Goal: Complete application form: Complete application form

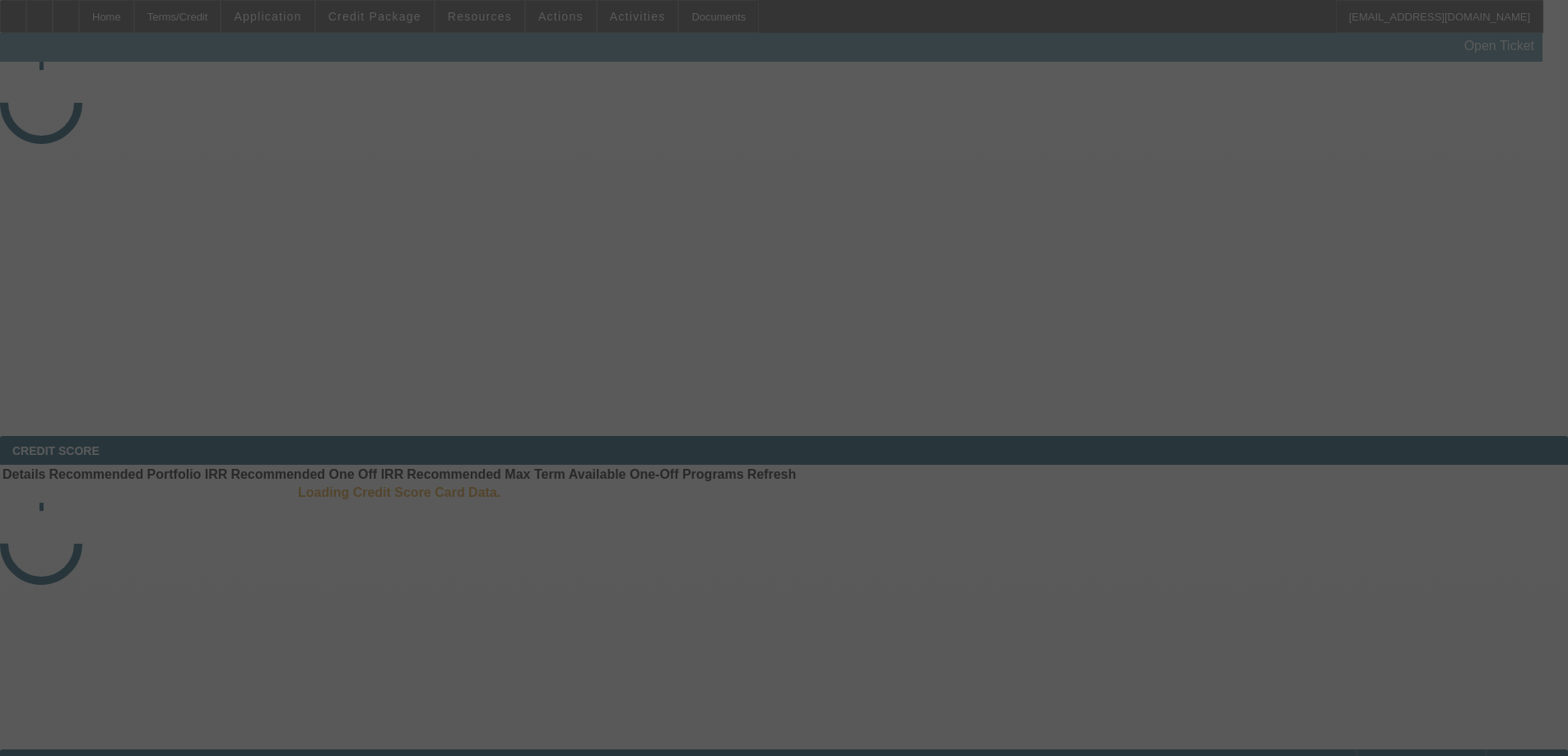
select select "3"
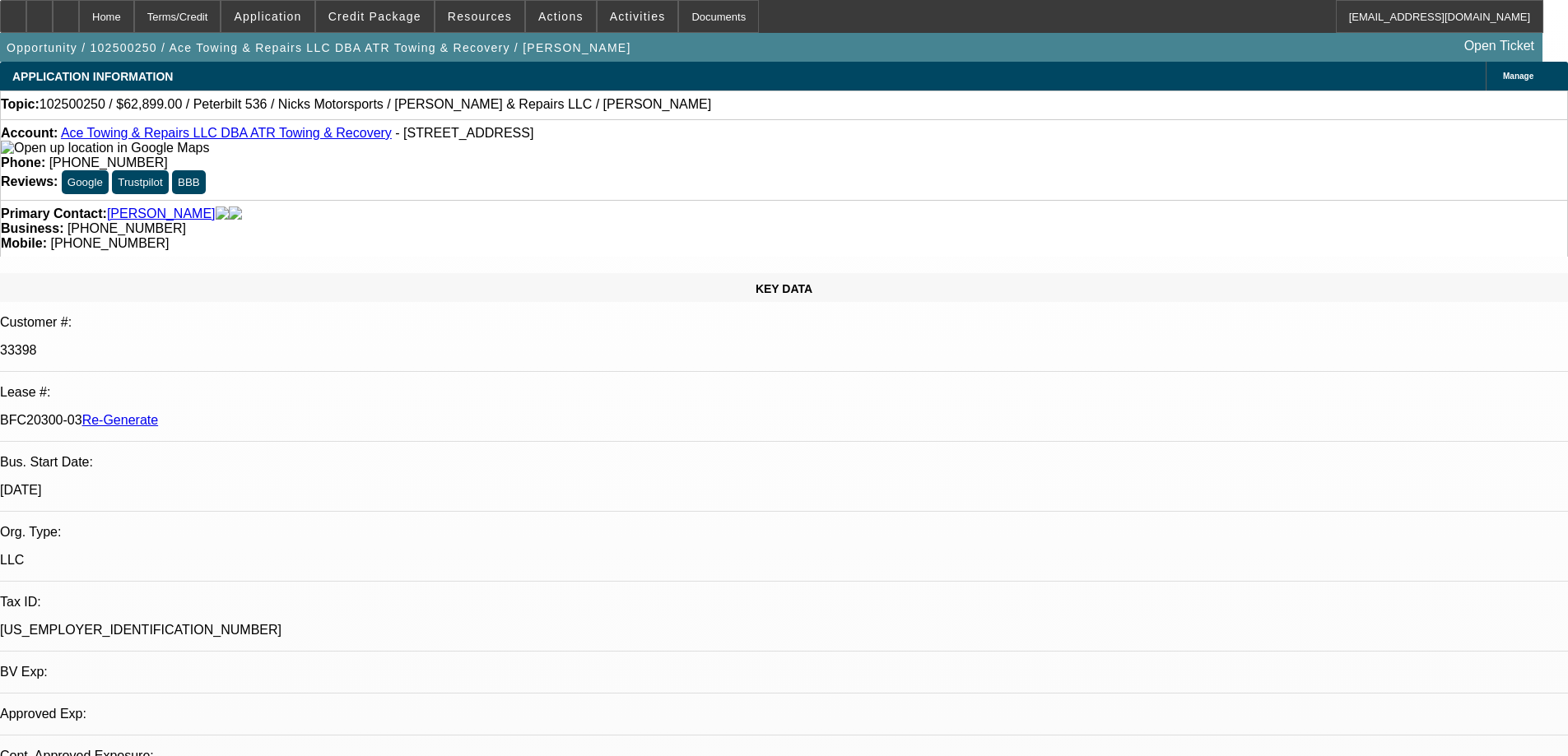
select select "0"
select select "2"
select select "0"
select select "1"
select select "2"
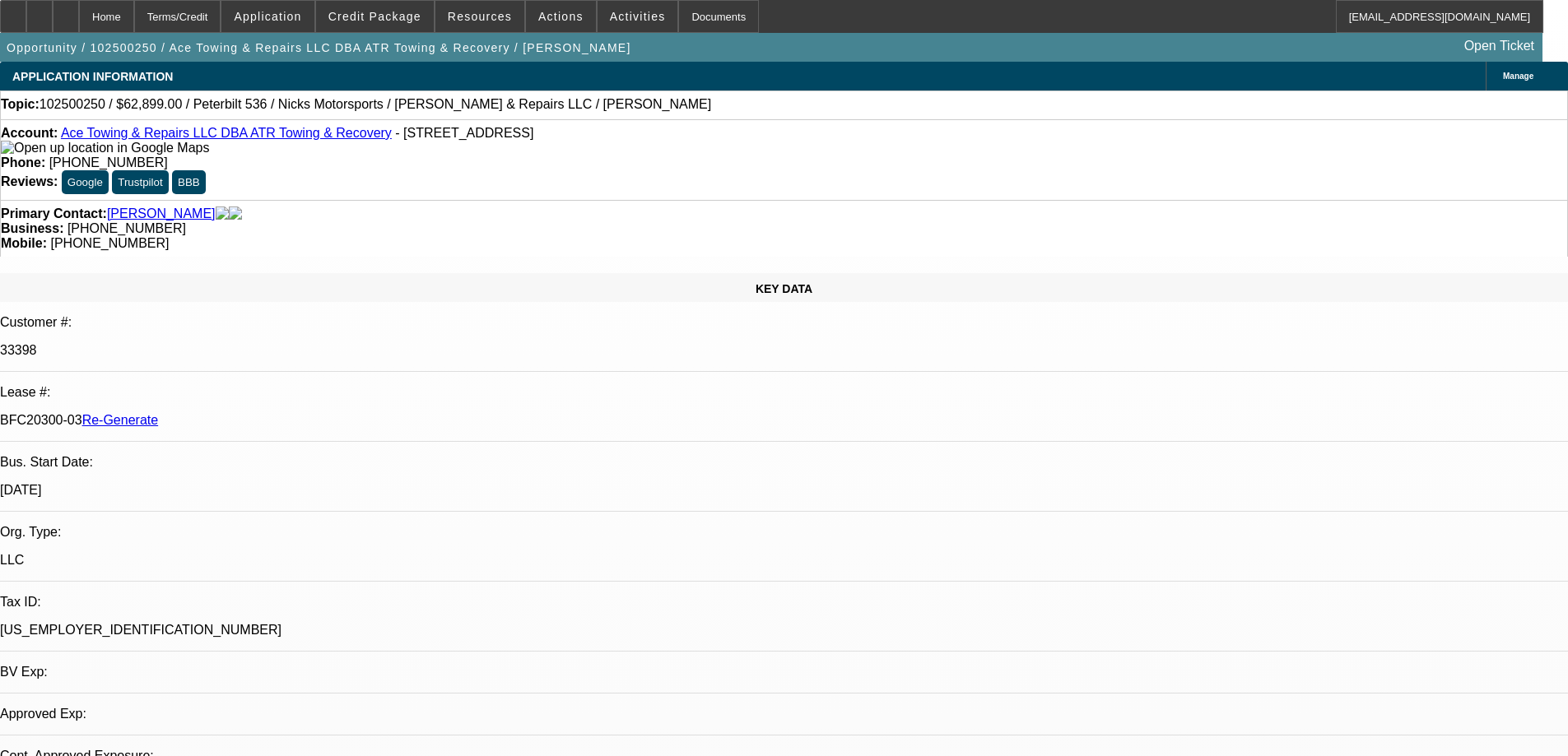
select select "6"
click at [678, 16] on div "Documents" at bounding box center [719, 16] width 80 height 33
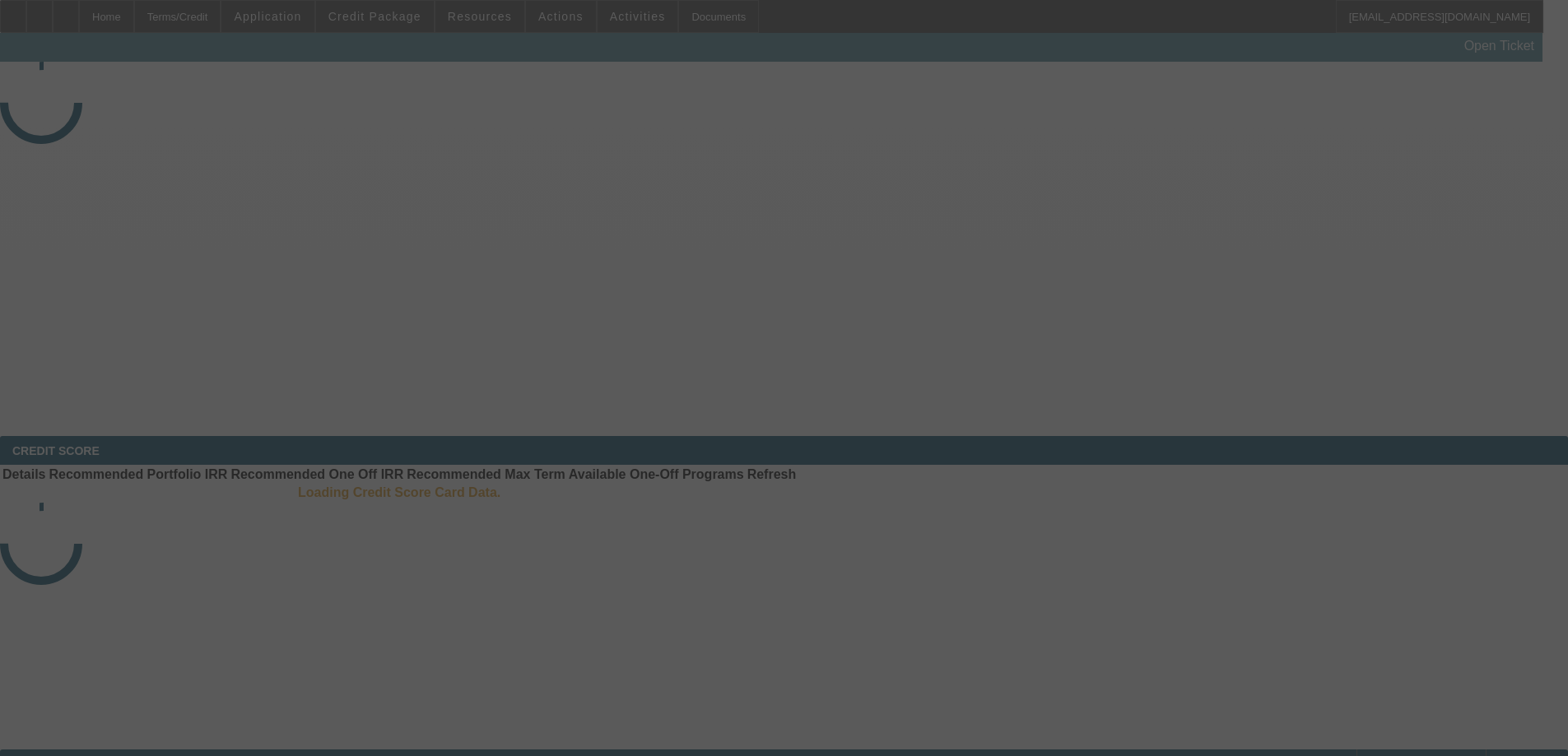
select select "3"
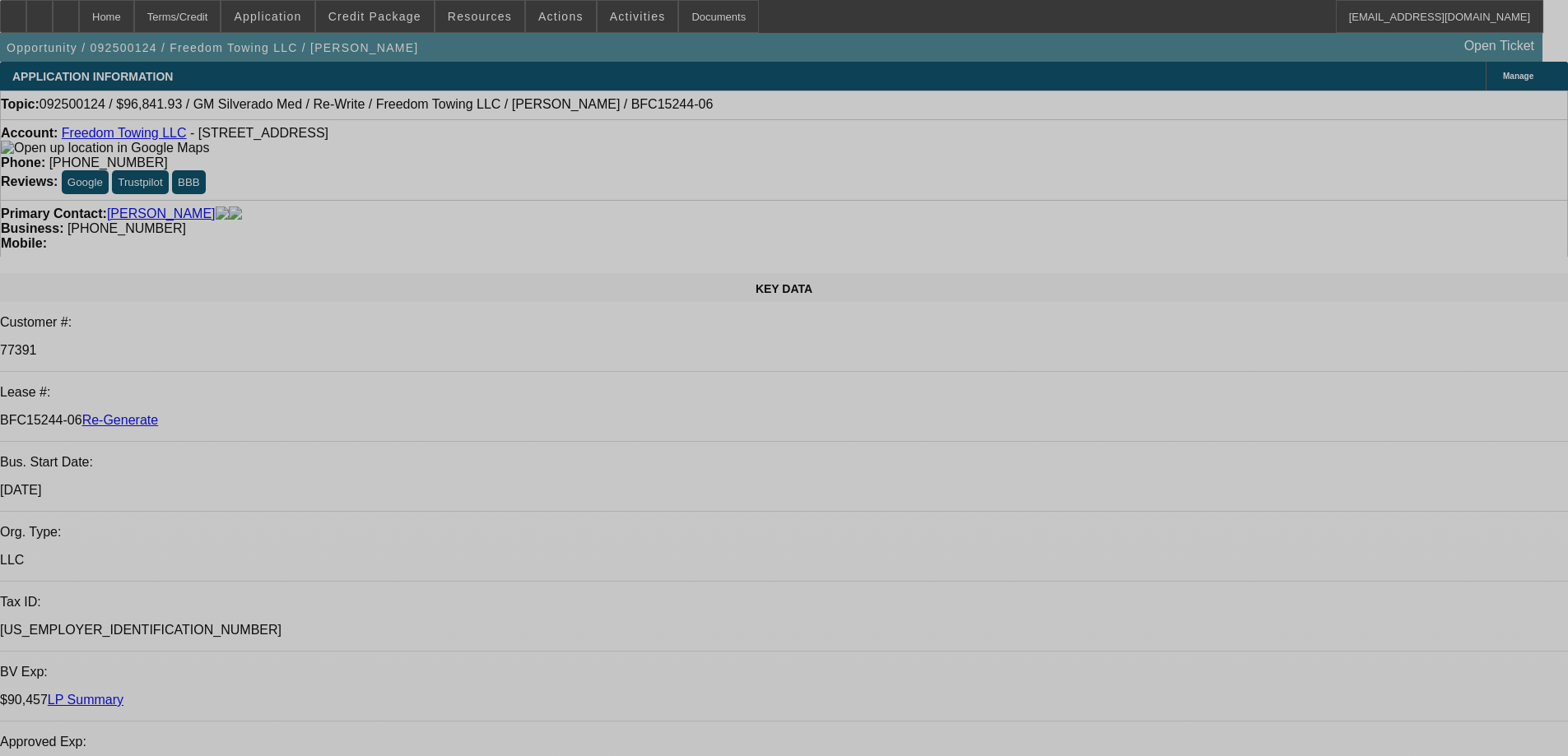
select select "0"
select select "2"
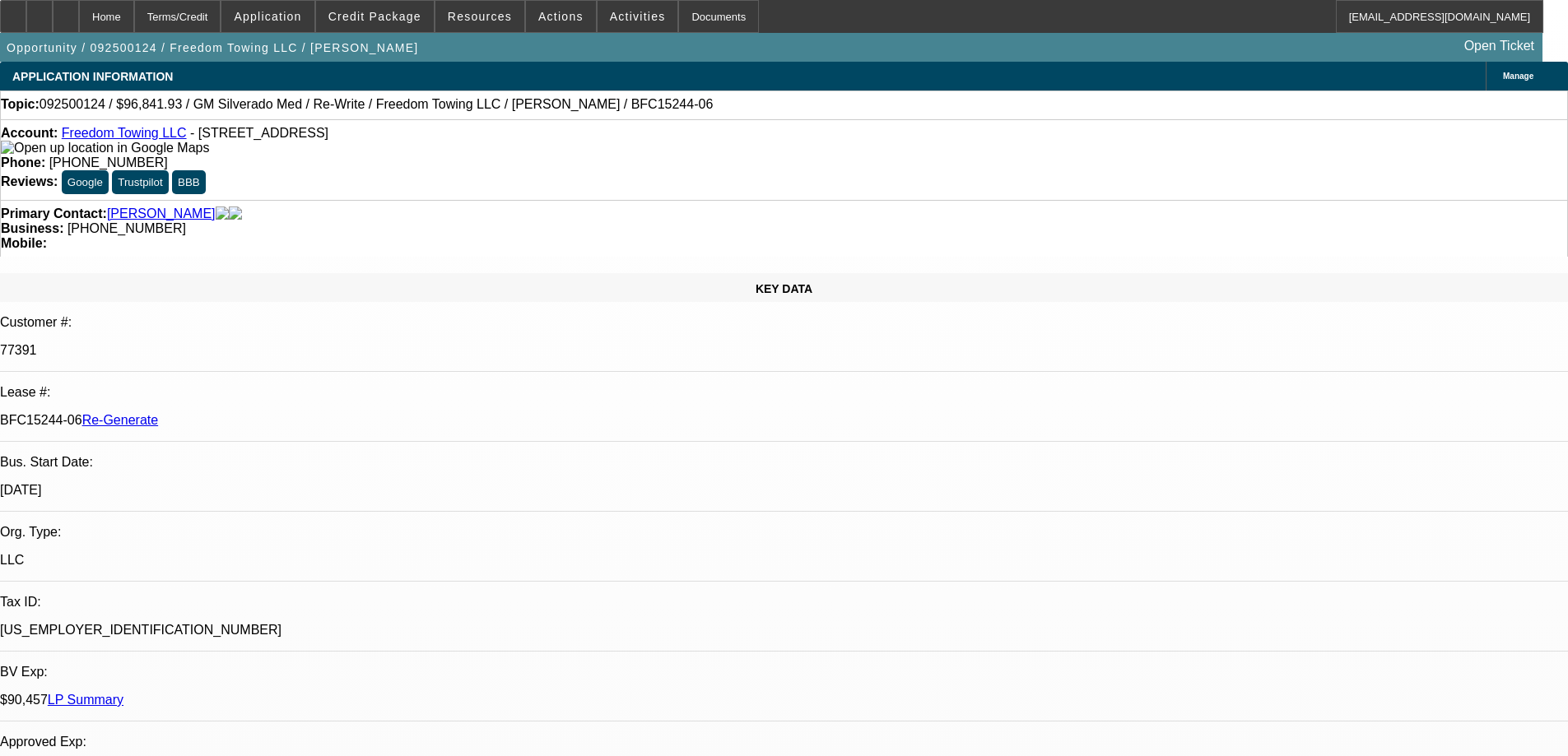
select select "2"
select select "0.1"
select select "4"
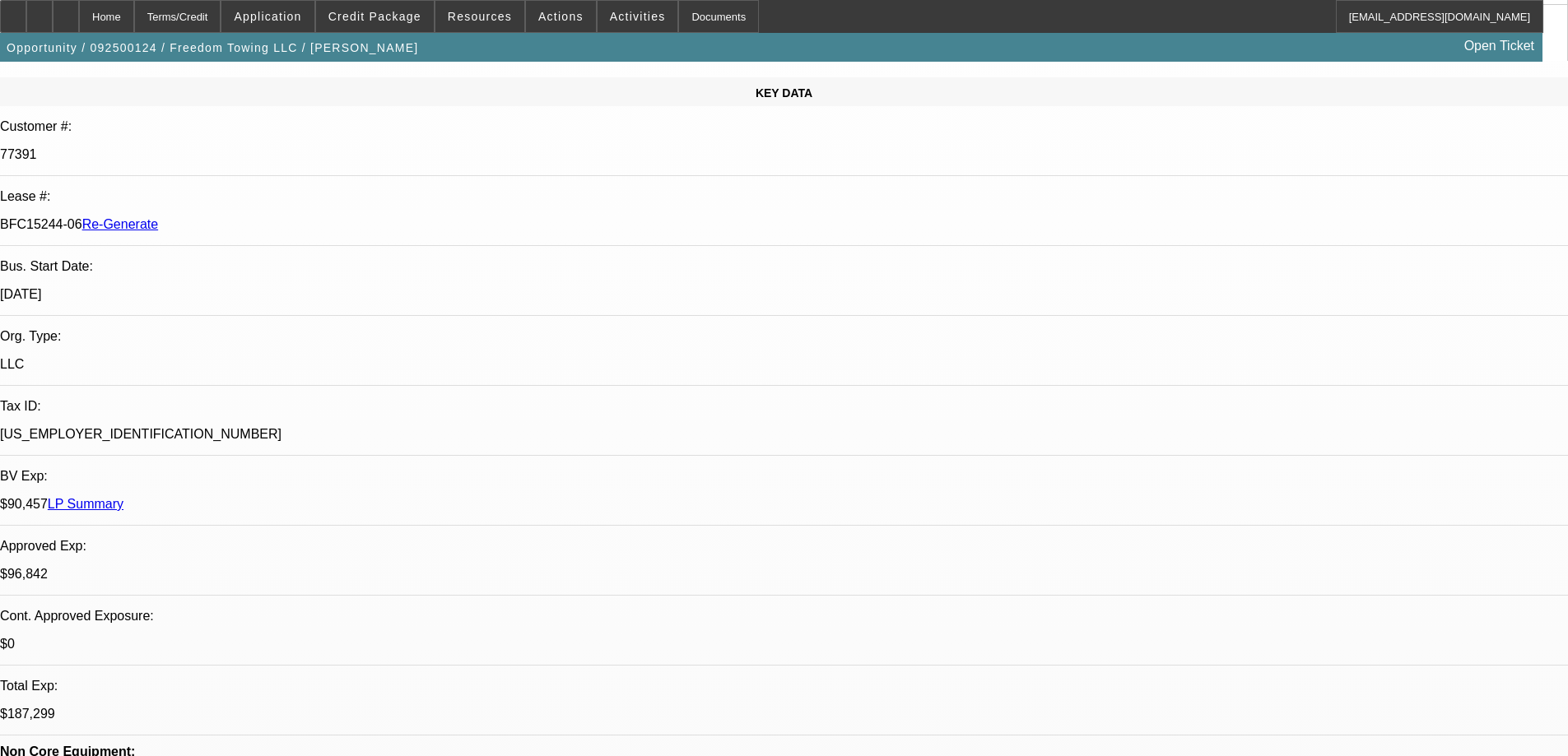
scroll to position [247, 0]
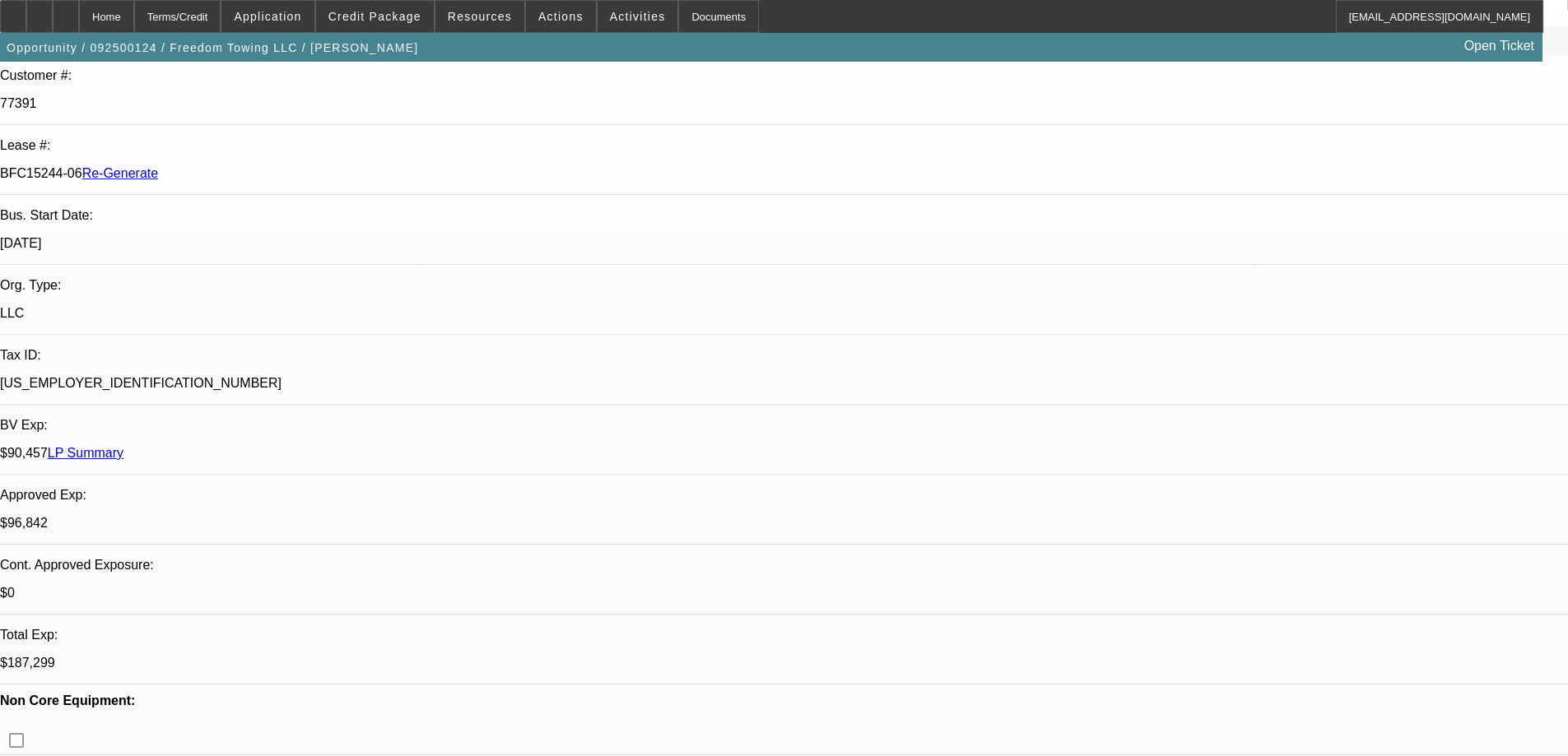
click at [682, 21] on div "Documents" at bounding box center [719, 16] width 80 height 33
click at [680, 20] on div "Documents" at bounding box center [719, 16] width 80 height 33
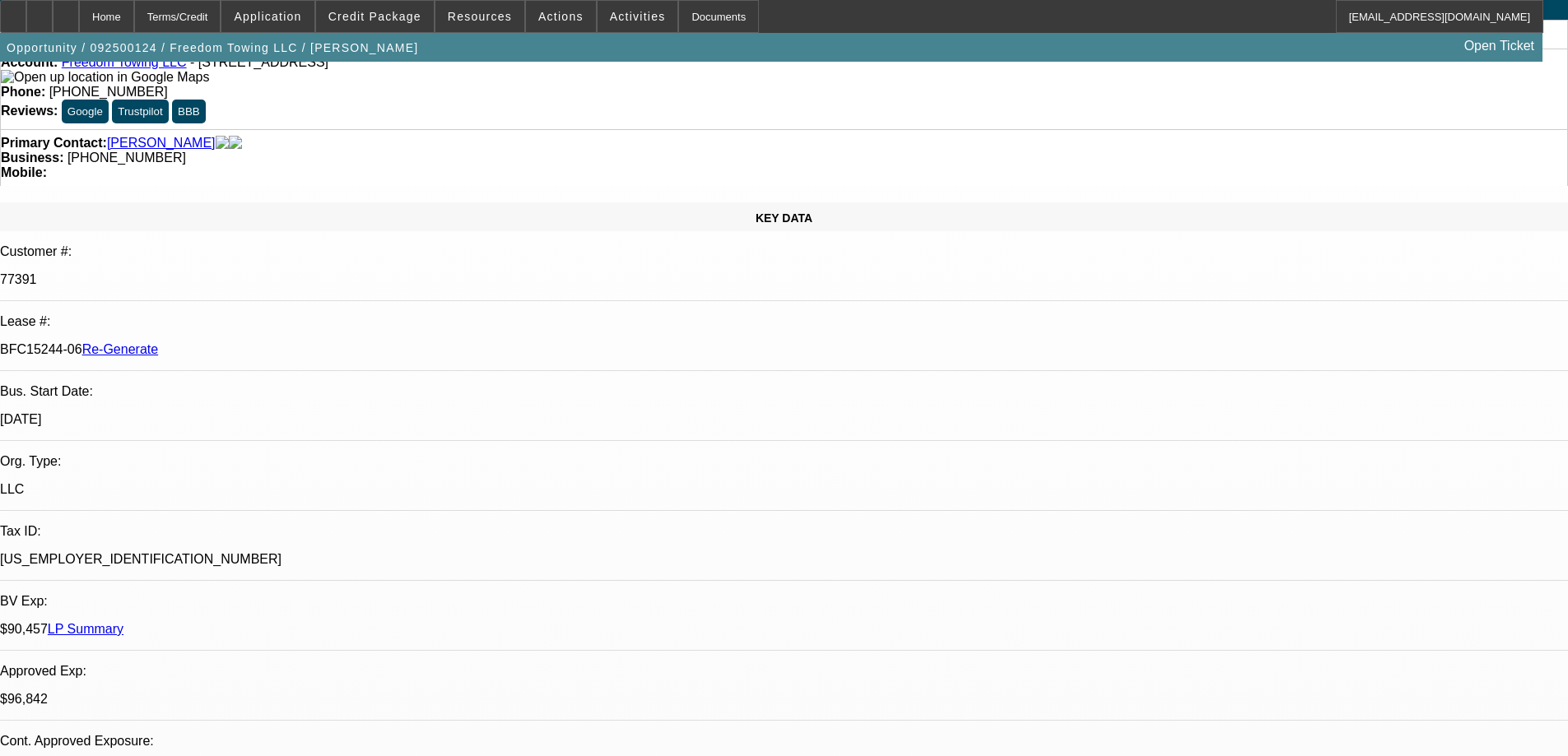
scroll to position [0, 0]
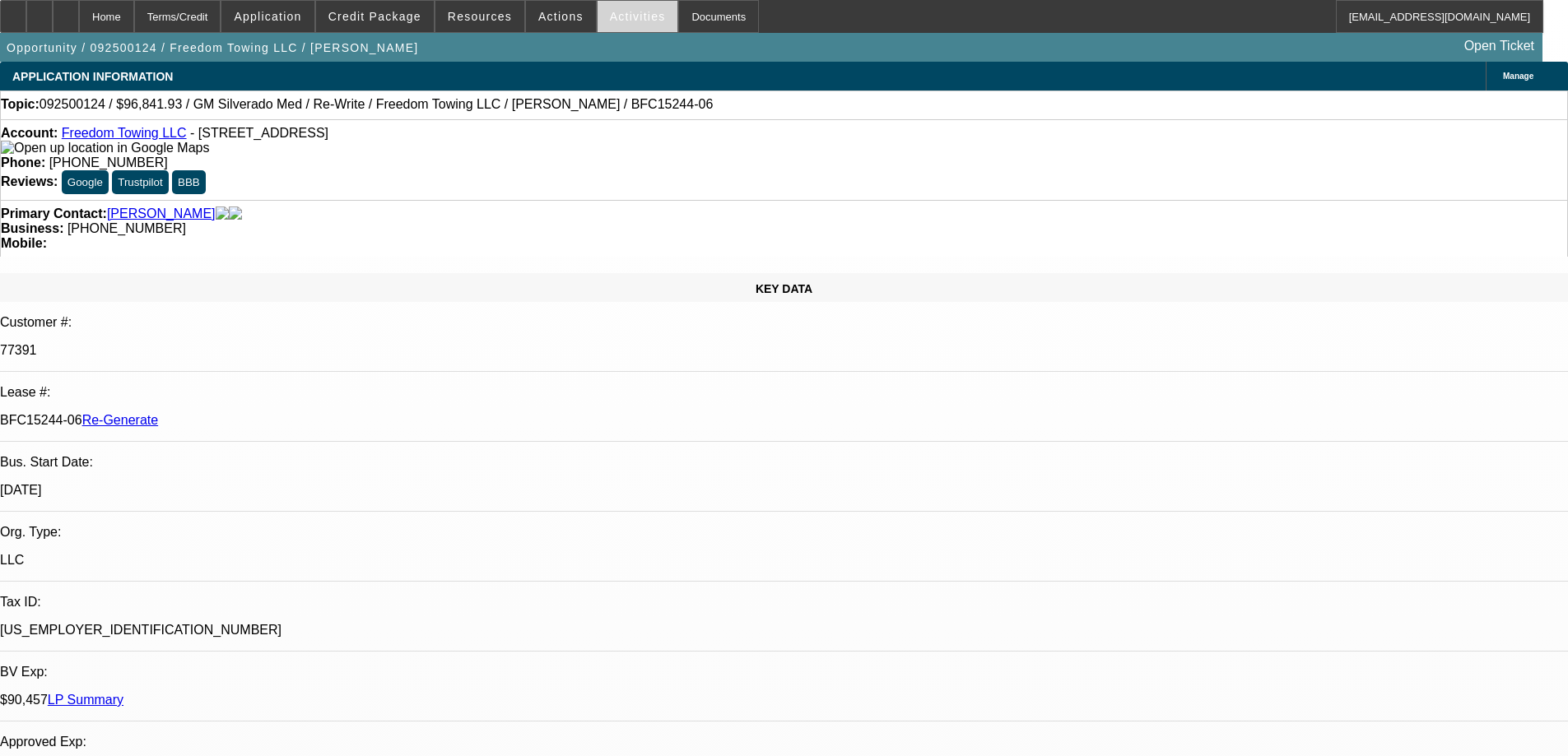
click at [631, 23] on span at bounding box center [637, 16] width 80 height 39
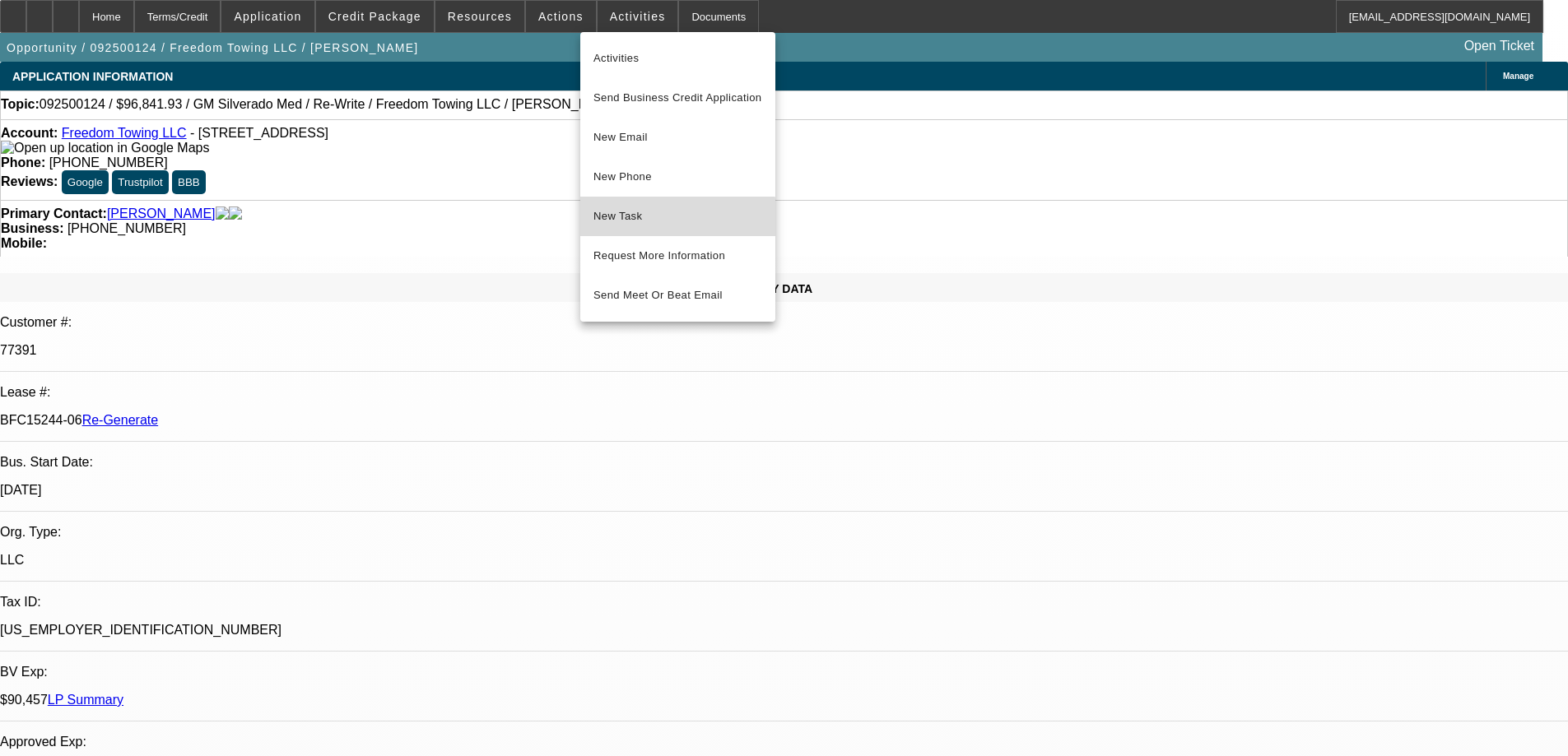
click at [635, 229] on button "New Task" at bounding box center [677, 216] width 195 height 39
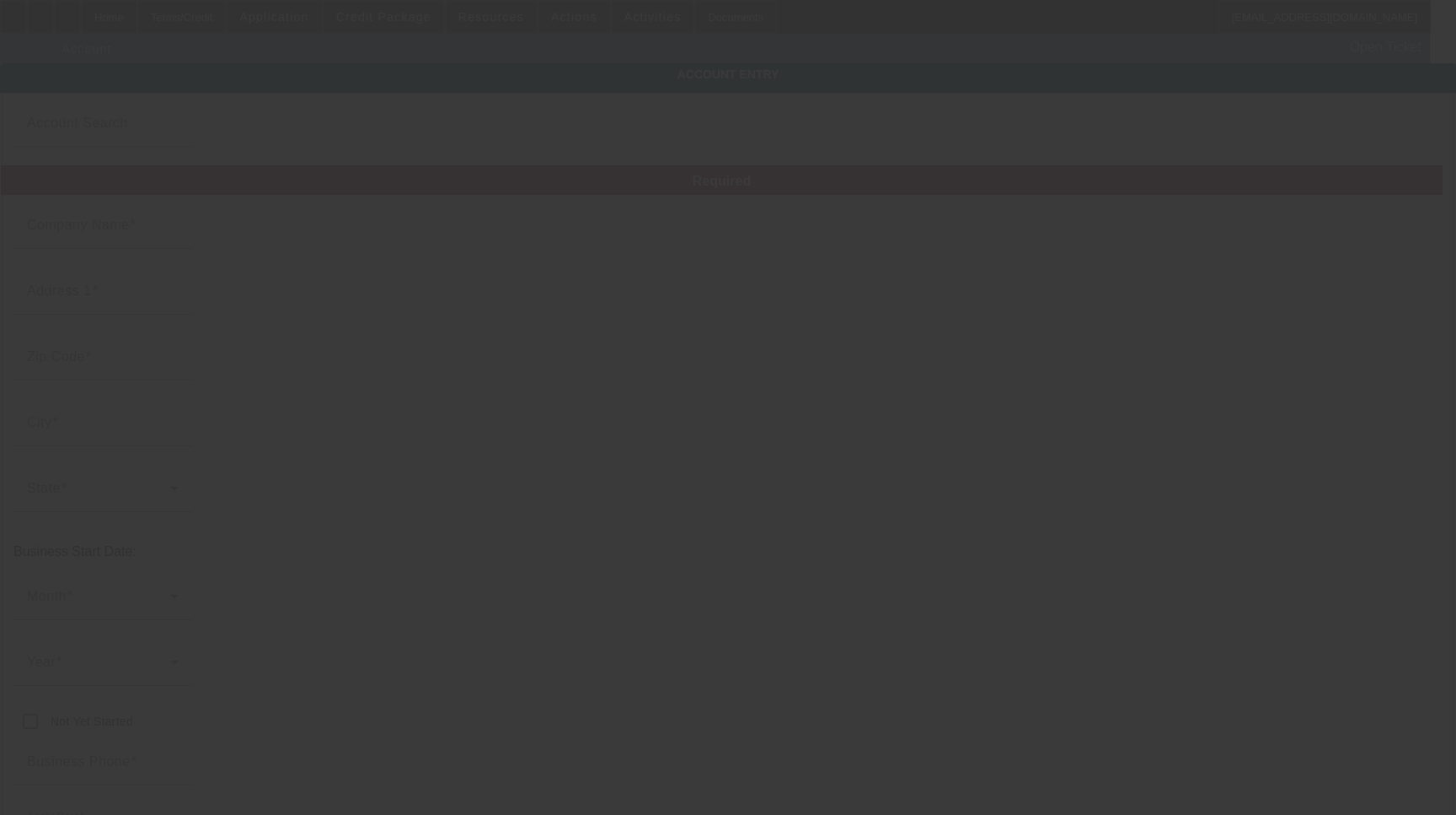
type input "Freedom Towing LLC"
type input "624 Power Rd"
type input "30633"
type input "Danielsville"
type input "[PHONE_NUMBER]"
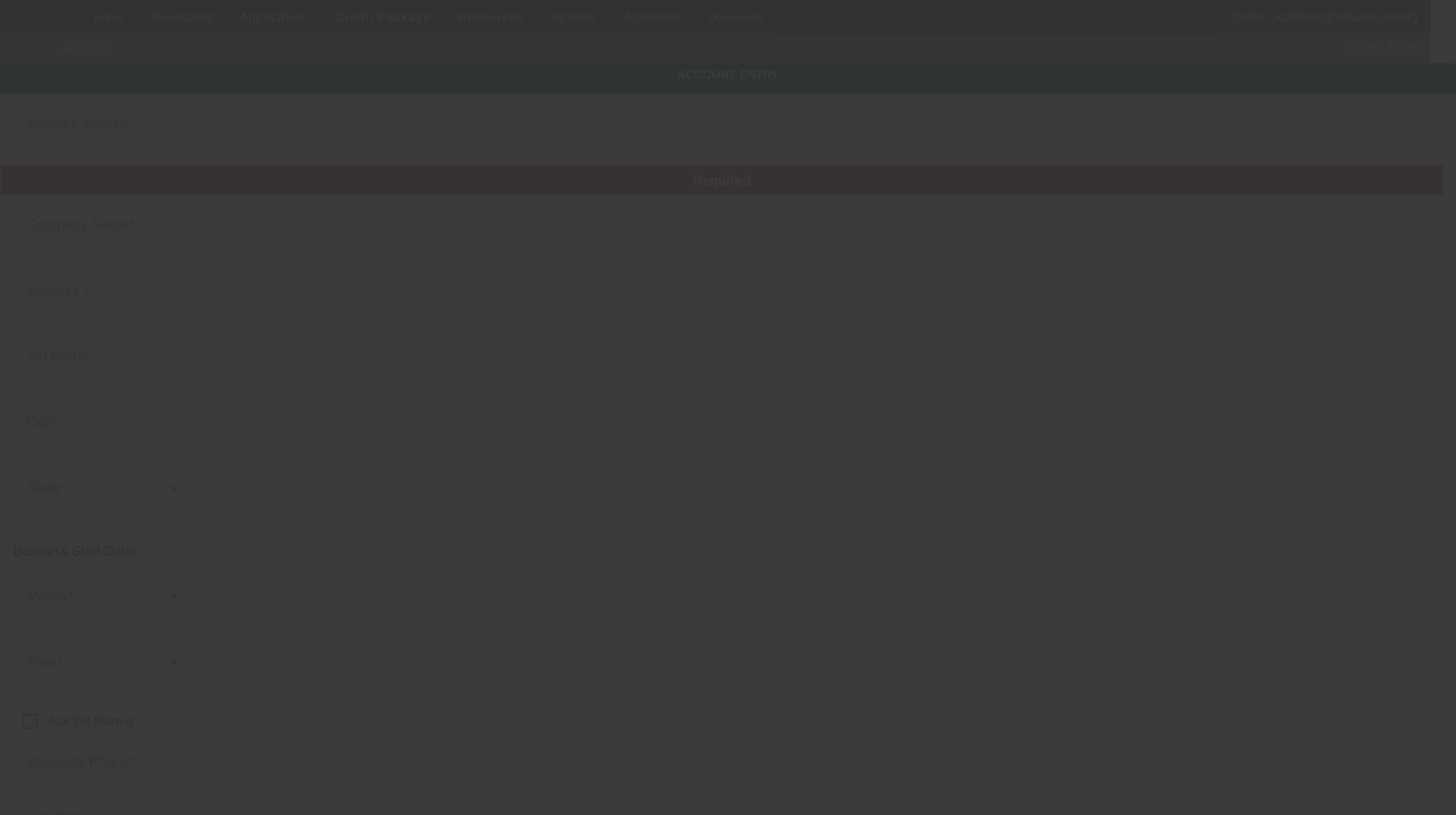
type input "mickeyscott77@gmail.com"
type input "Madison"
type input "[US_EMPLOYER_IDENTIFICATION_NUMBER]"
type input "Towing"
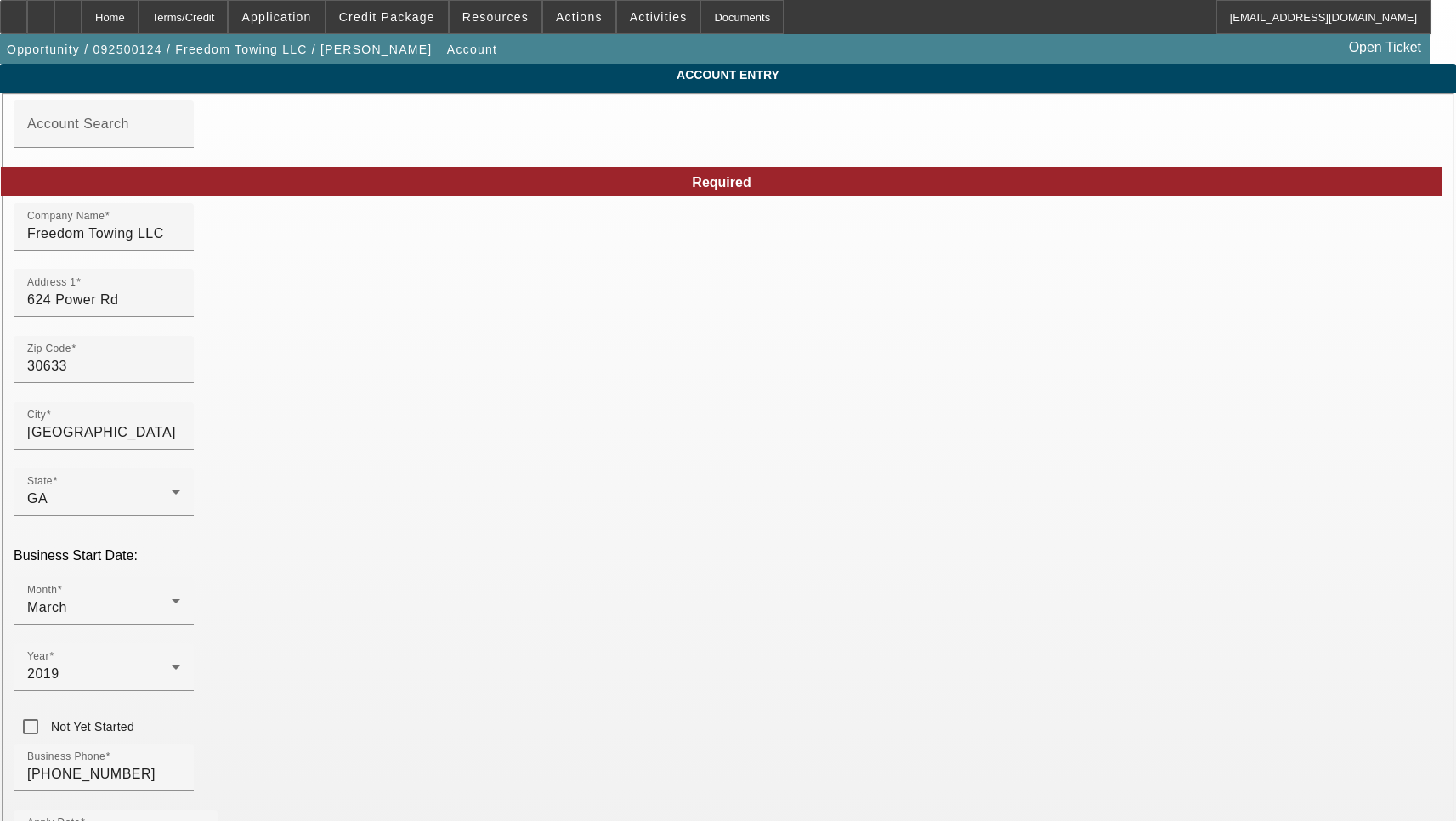
type input "9/8/2025"
click at [180, 310] on input "624 Power Rd" at bounding box center [104, 300] width 153 height 21
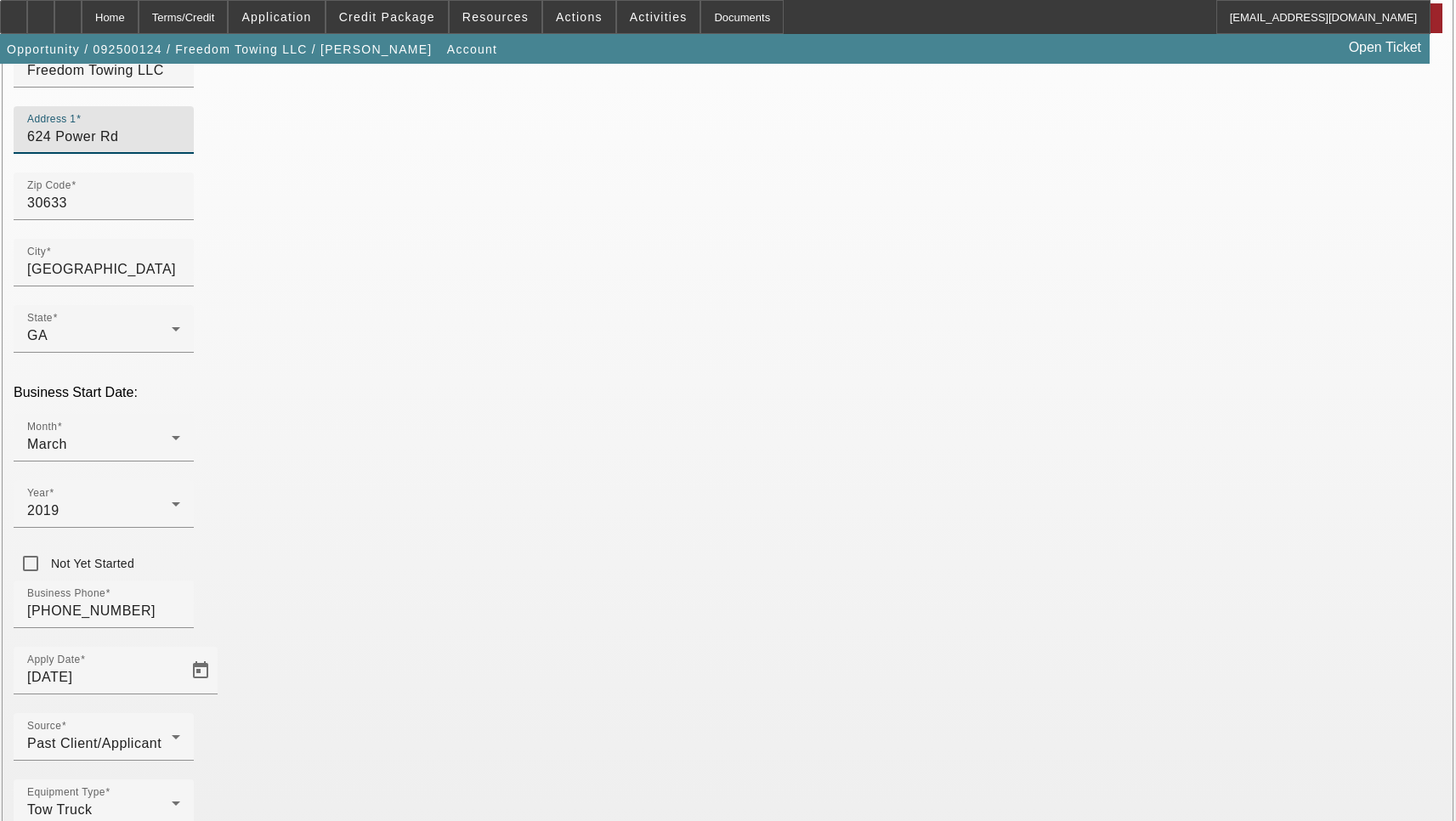
scroll to position [170, 0]
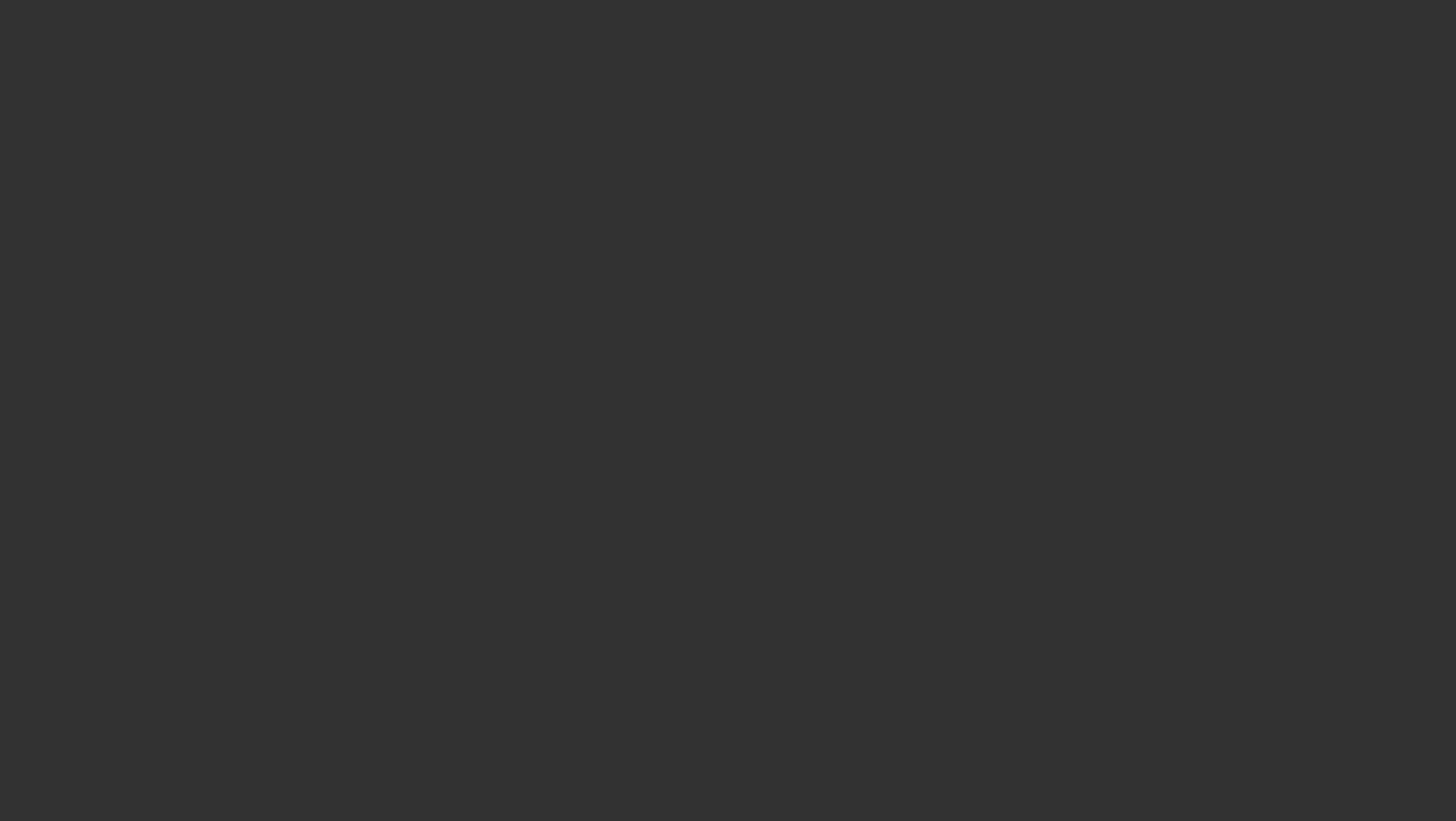
select select "3"
type input "[US_VEHICLE_IDENTIFICATION_NUMBER]"
type input "Ram"
type input "5500"
radio input "true"
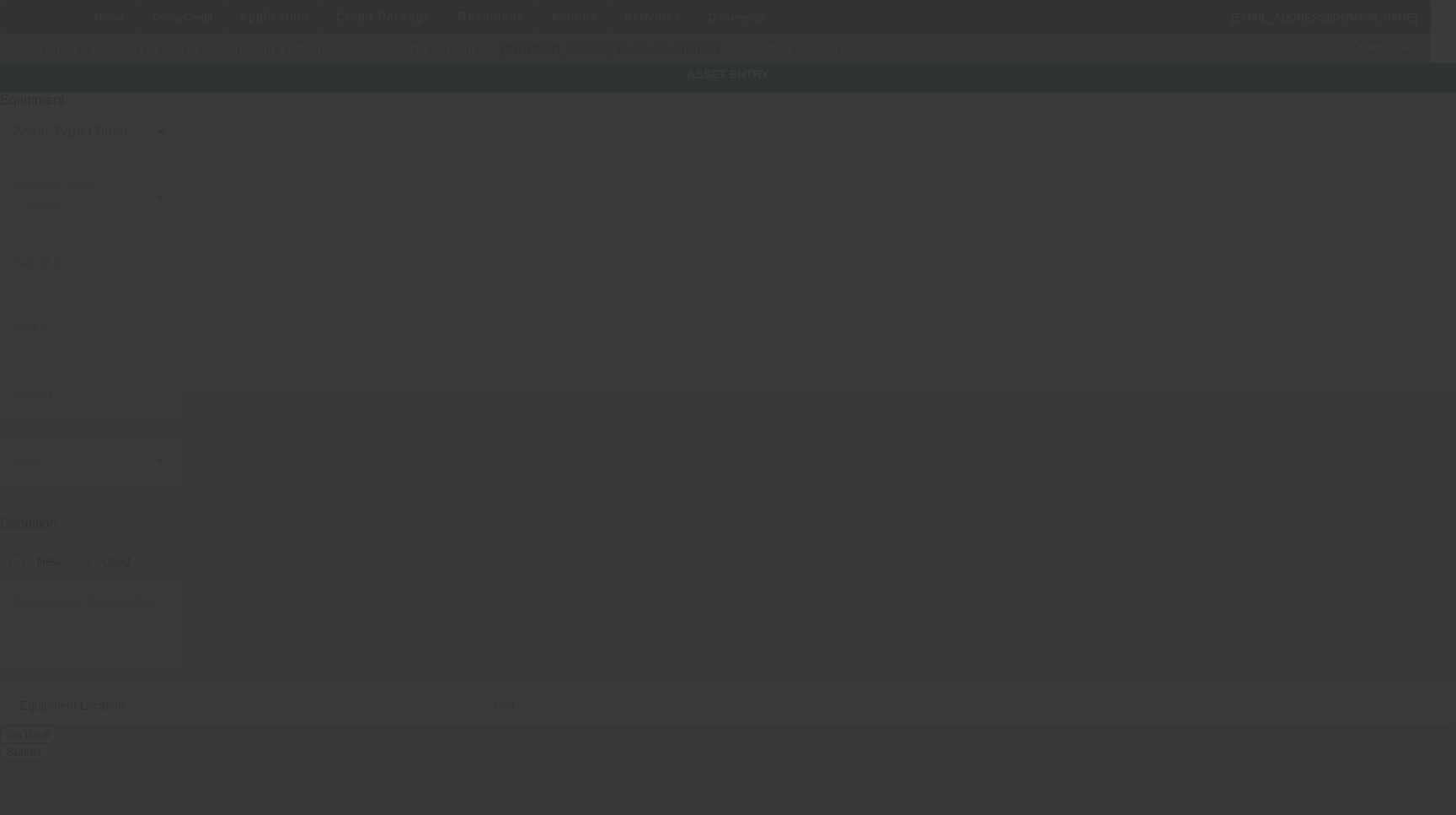
type textarea "With:"
type input "624 Power Rd"
type input "[GEOGRAPHIC_DATA]"
type input "30633"
type input "[GEOGRAPHIC_DATA]"
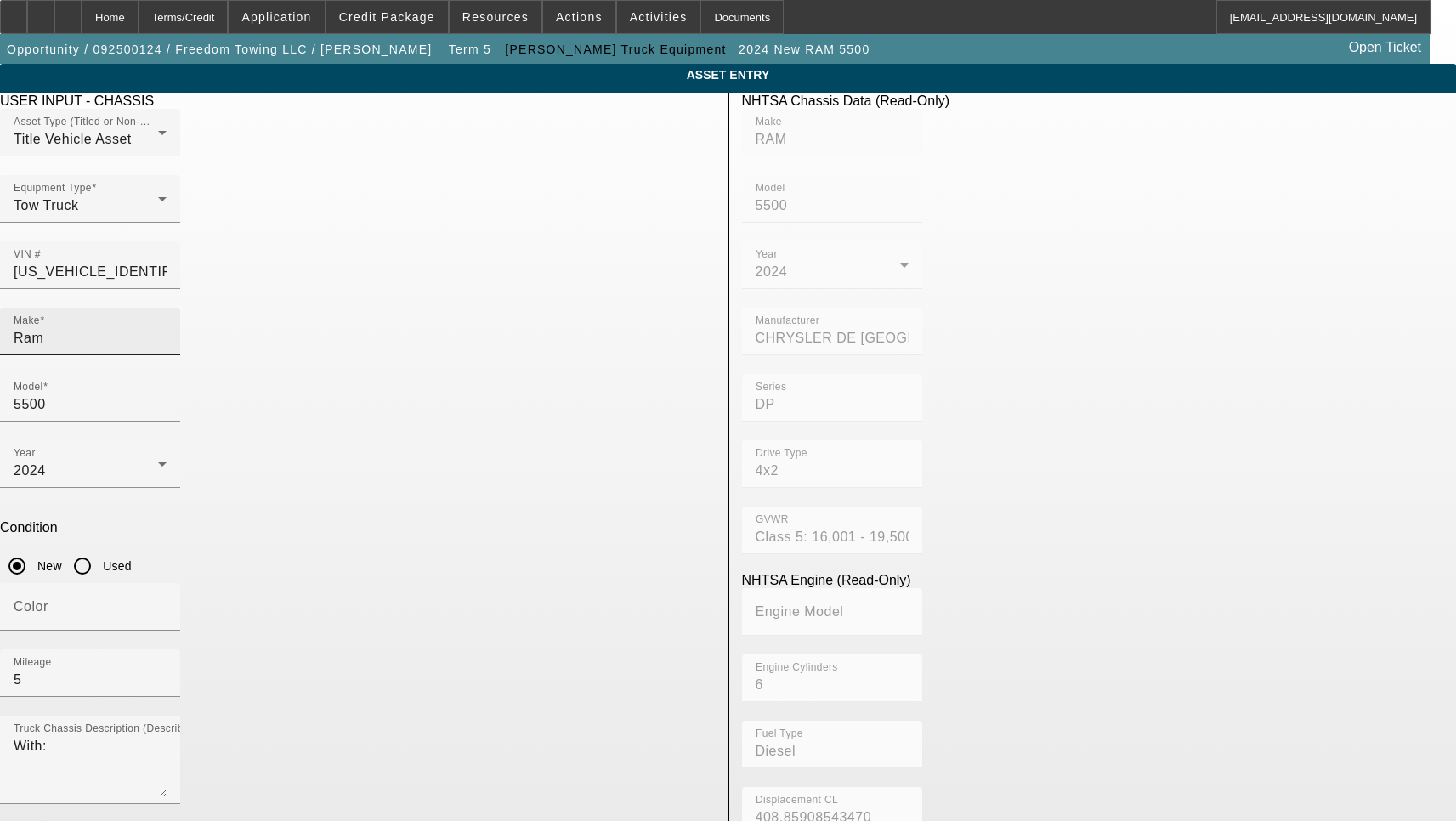
click at [166, 327] on input "Ram" at bounding box center [90, 338] width 153 height 21
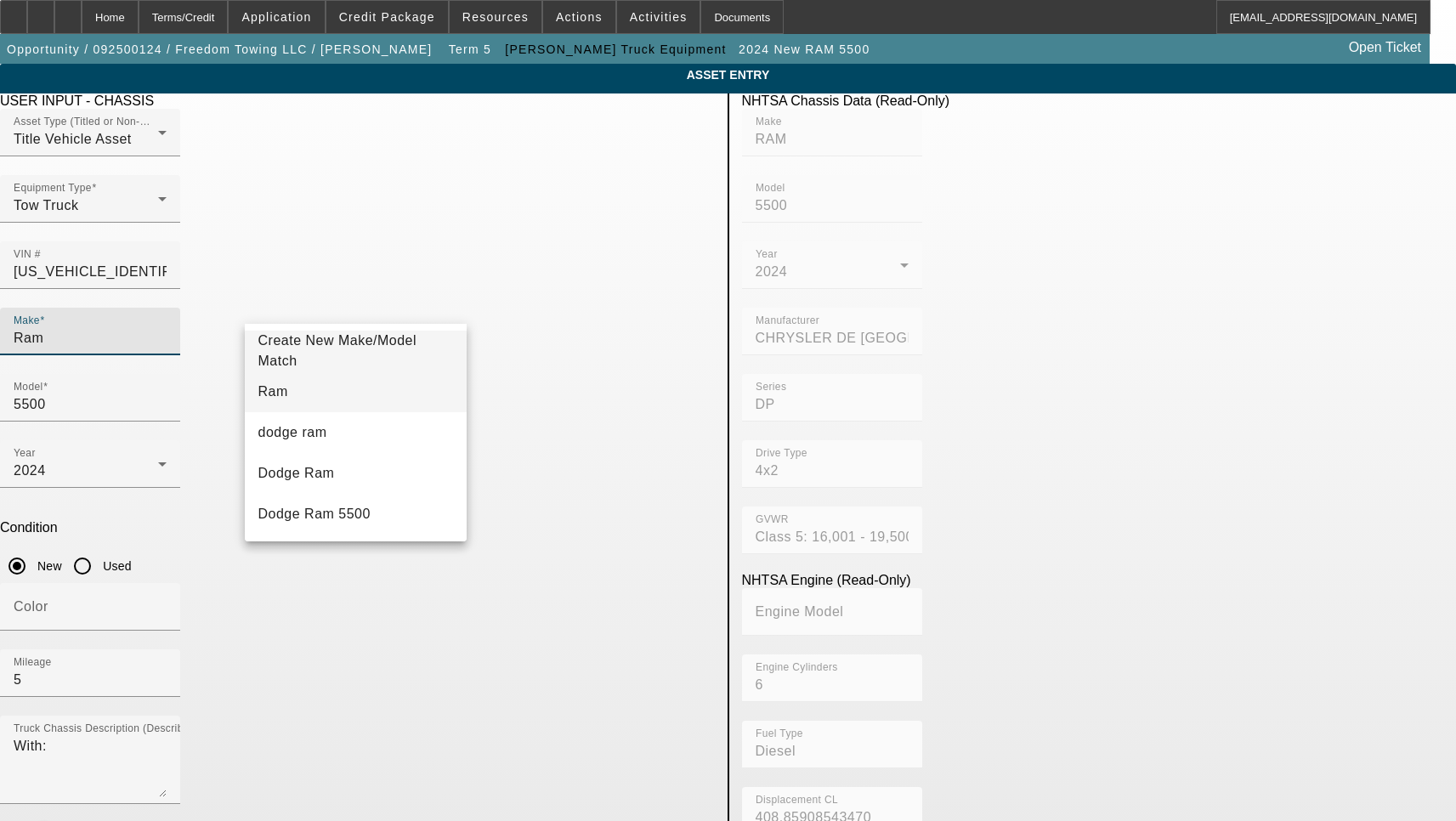
click at [302, 383] on mat-option "Ram" at bounding box center [356, 391] width 223 height 41
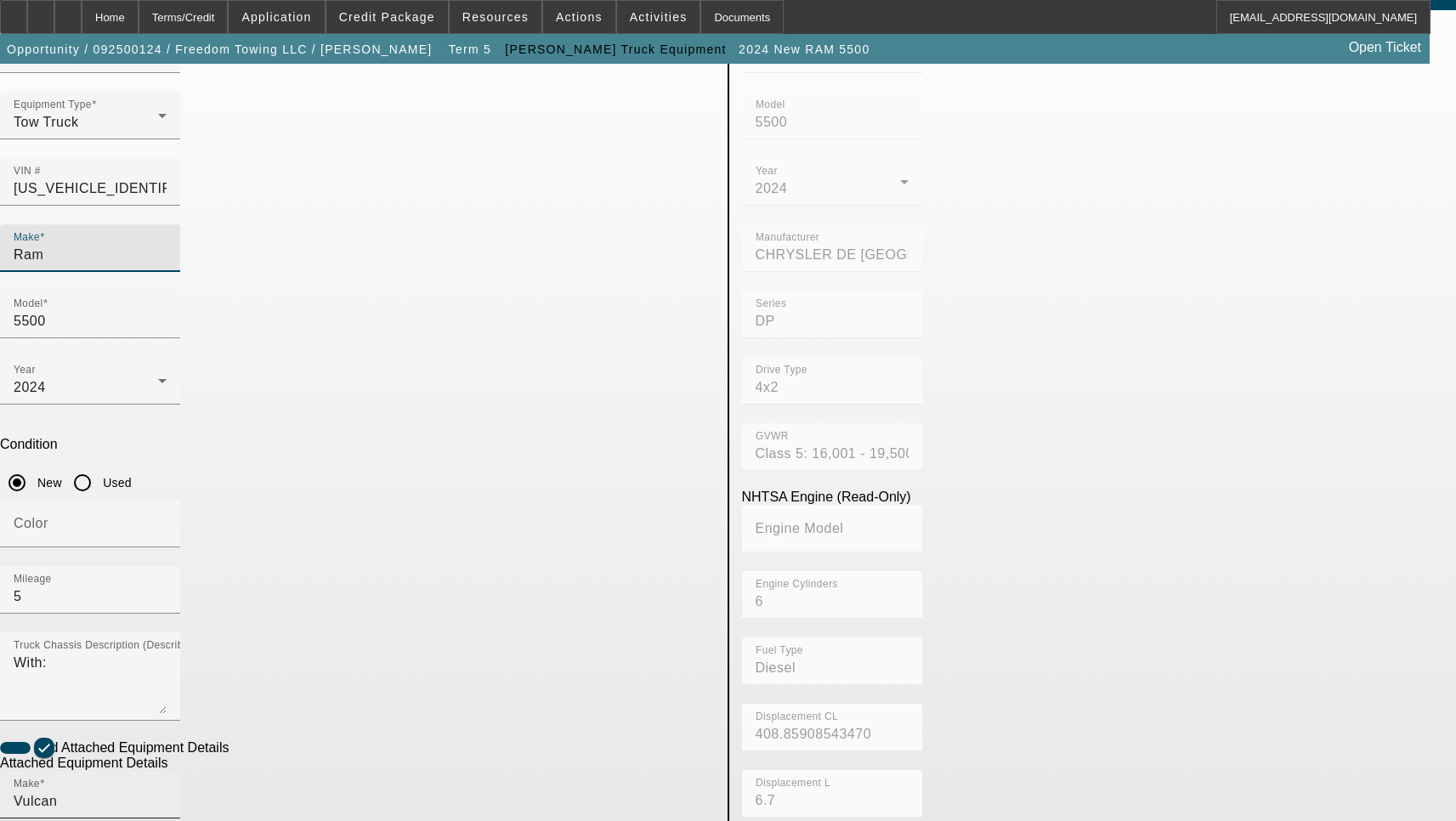
scroll to position [85, 0]
click at [166, 769] on div "Make Vulcan" at bounding box center [90, 793] width 153 height 47
click at [166, 789] on input "Vulcan" at bounding box center [90, 799] width 153 height 21
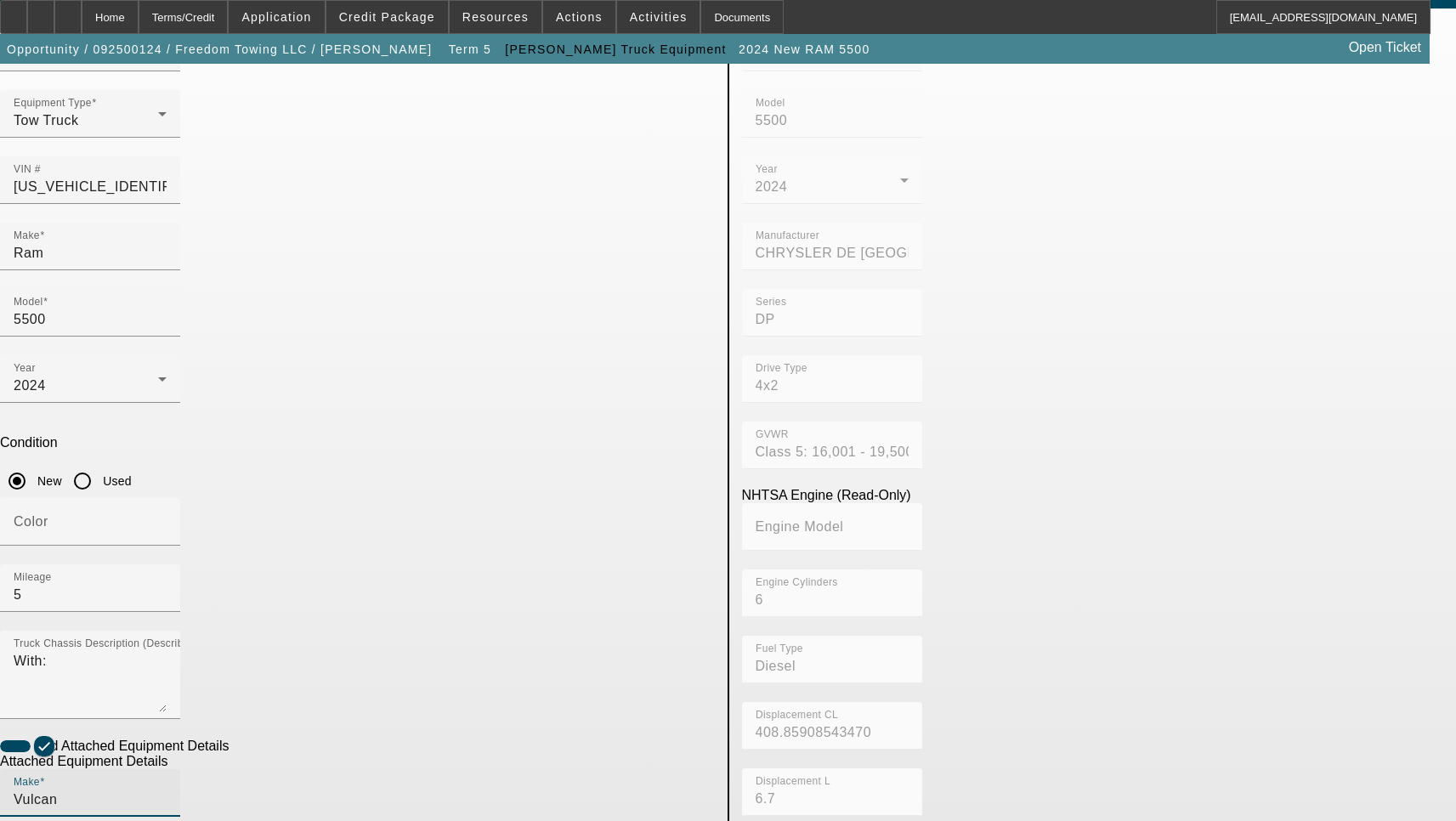
click at [166, 789] on input "Vulcan" at bounding box center [90, 799] width 153 height 21
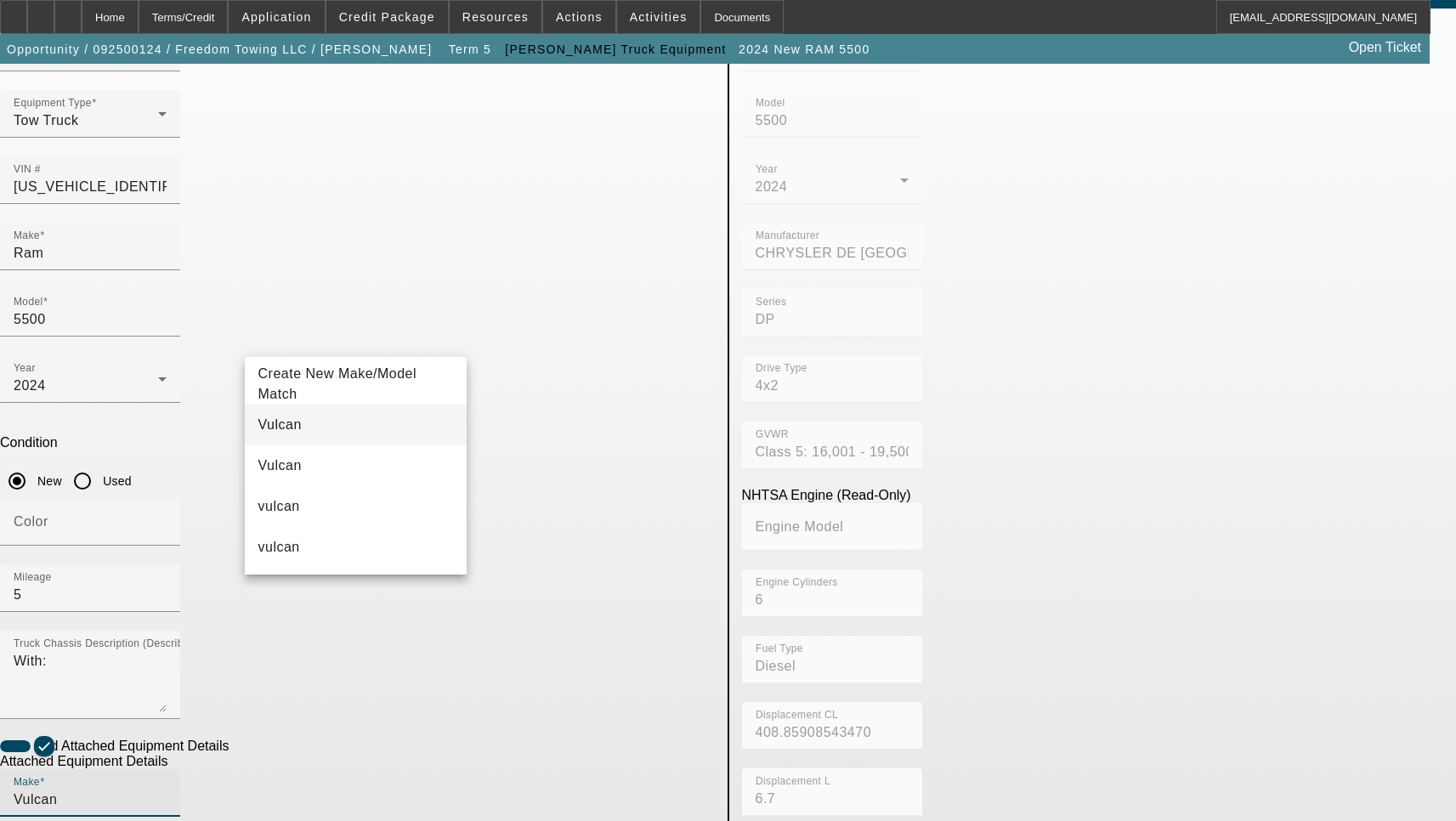
click at [311, 423] on mat-option "Vulcan" at bounding box center [356, 424] width 223 height 41
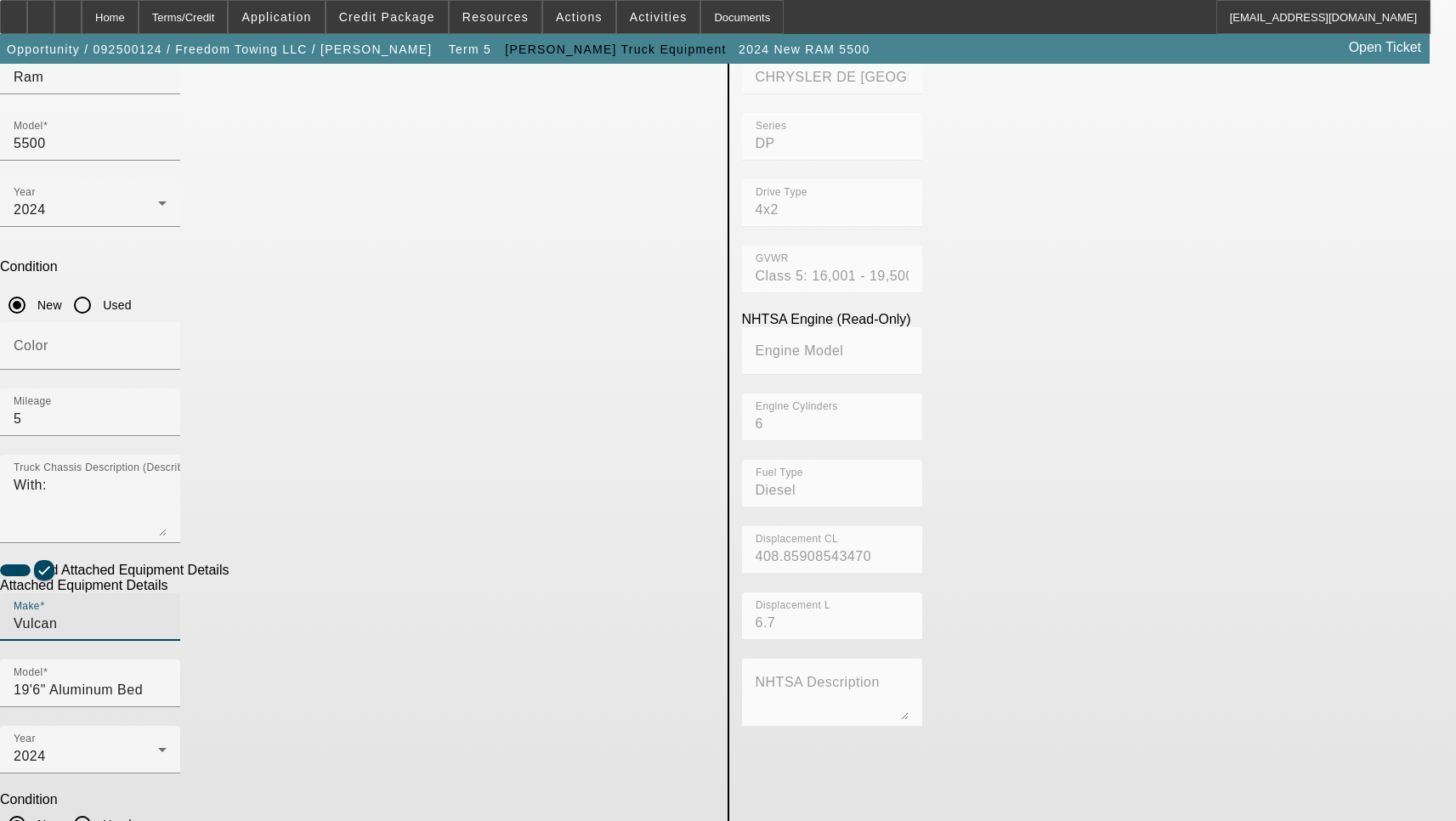
scroll to position [274, 0]
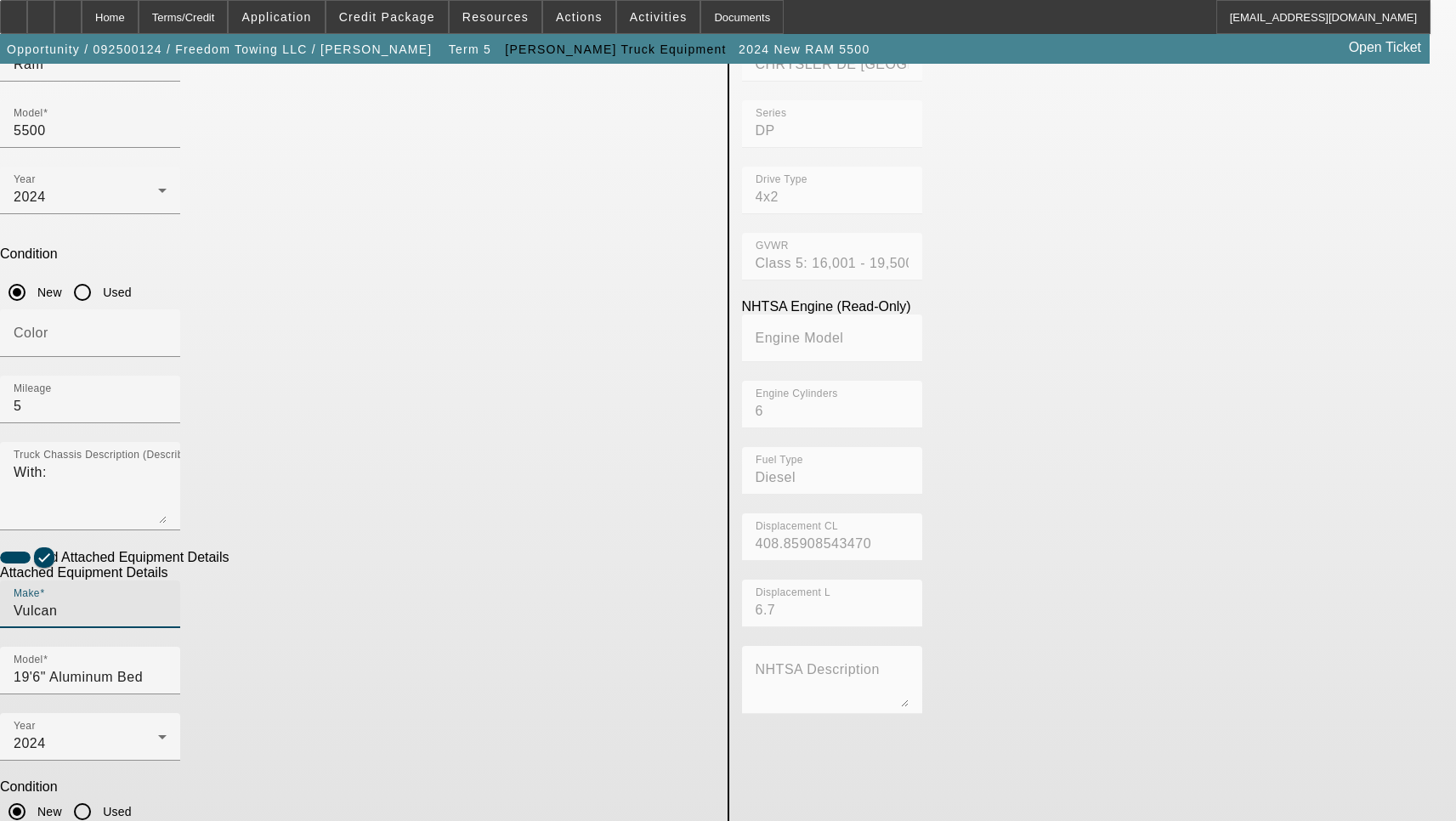
type textarea "Includes all options, attachments and accessories"
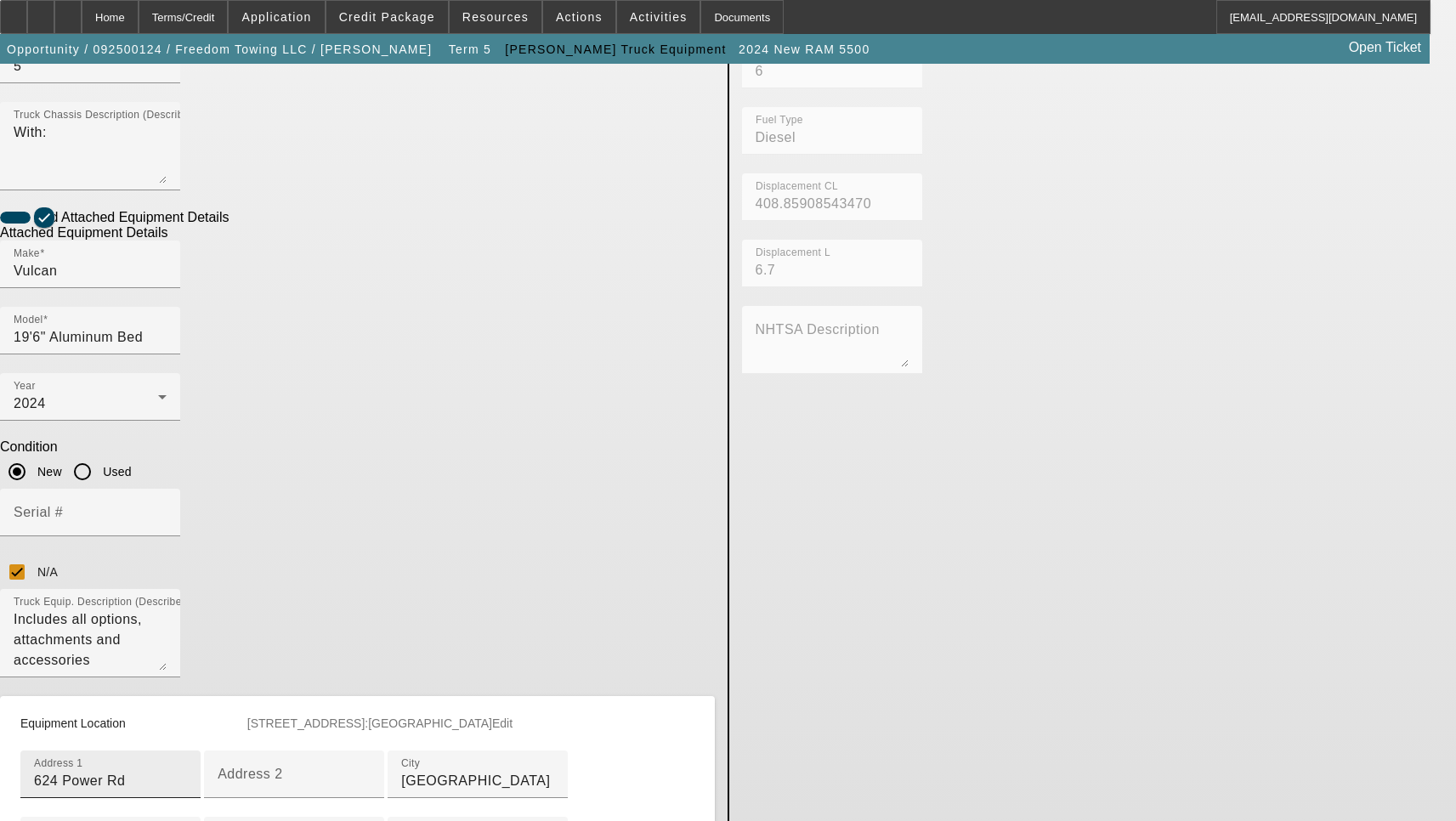
click at [187, 770] on input "624 Power Rd" at bounding box center [110, 780] width 153 height 21
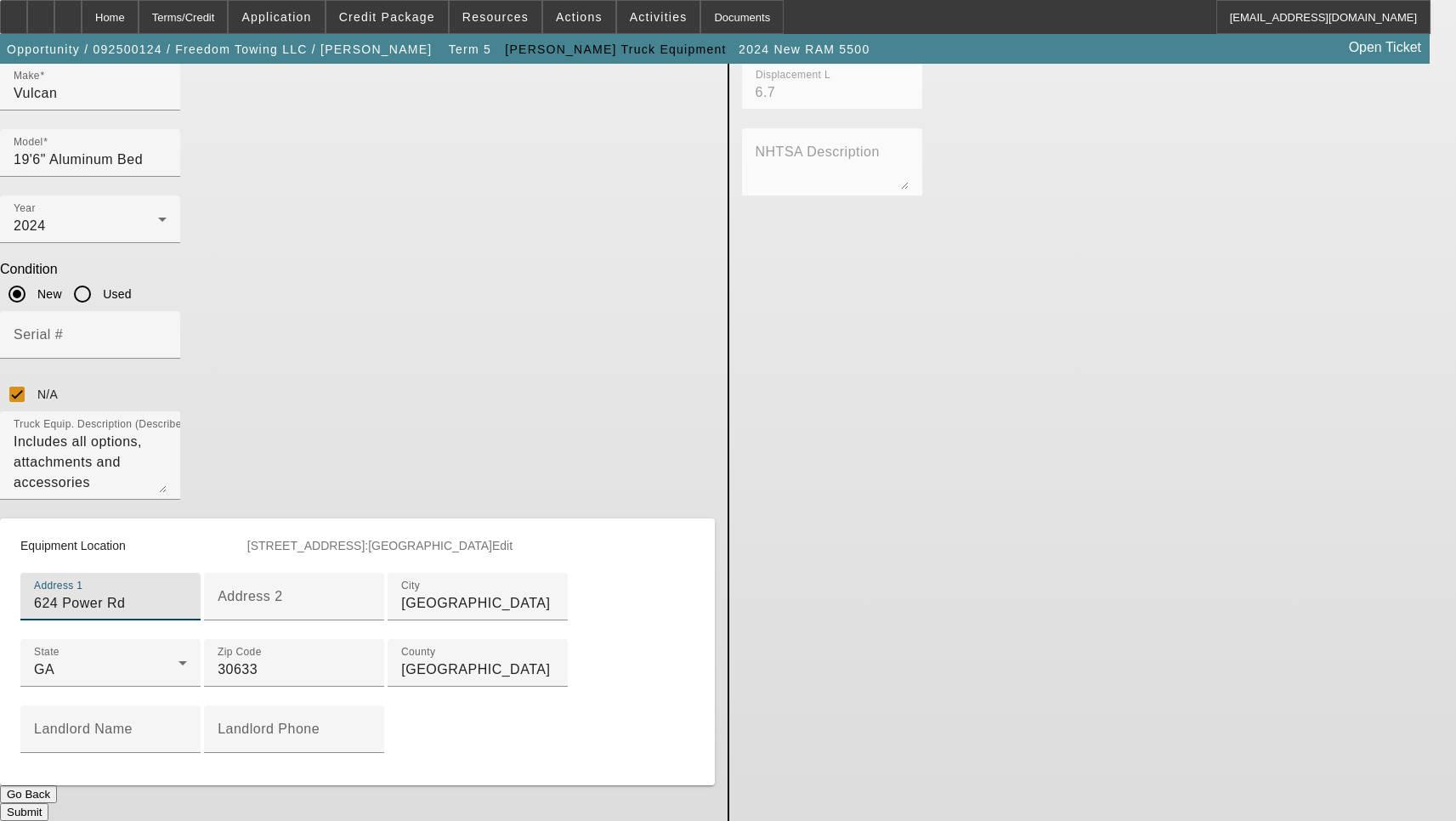
scroll to position [855, 0]
click at [48, 803] on button "Submit" at bounding box center [24, 812] width 48 height 18
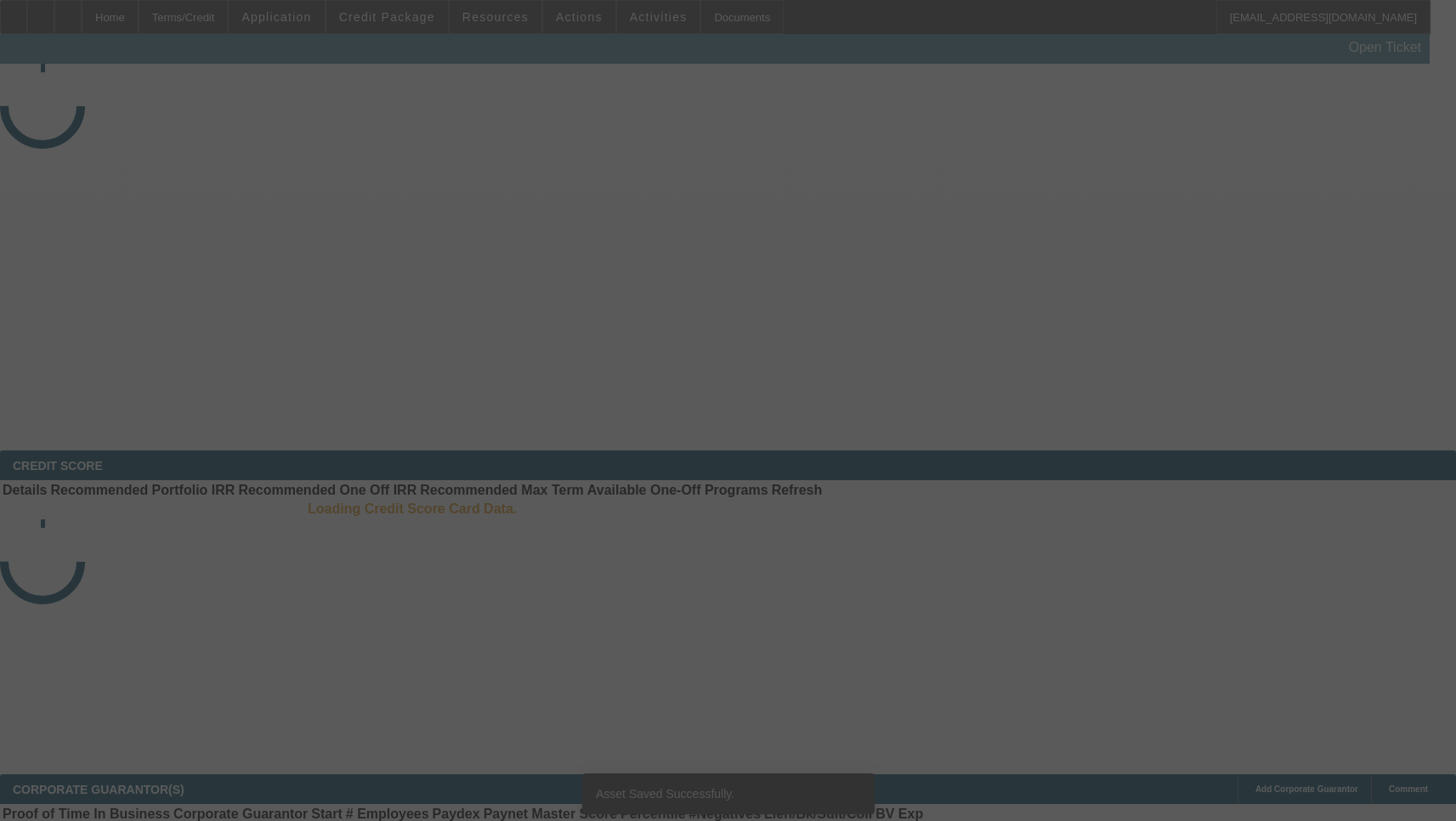
select select "3"
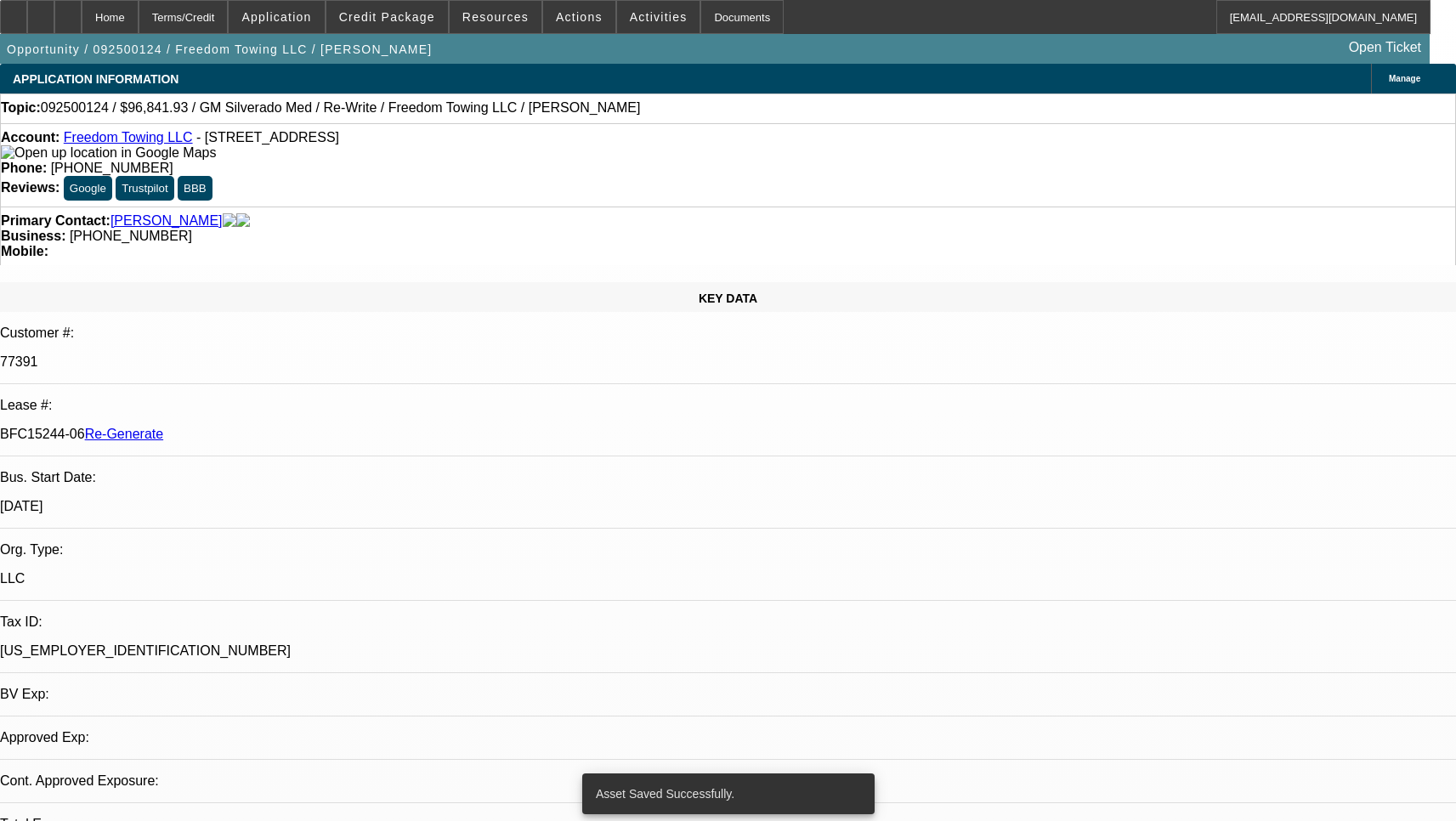
select select "0"
select select "2"
select select "0.1"
select select "4"
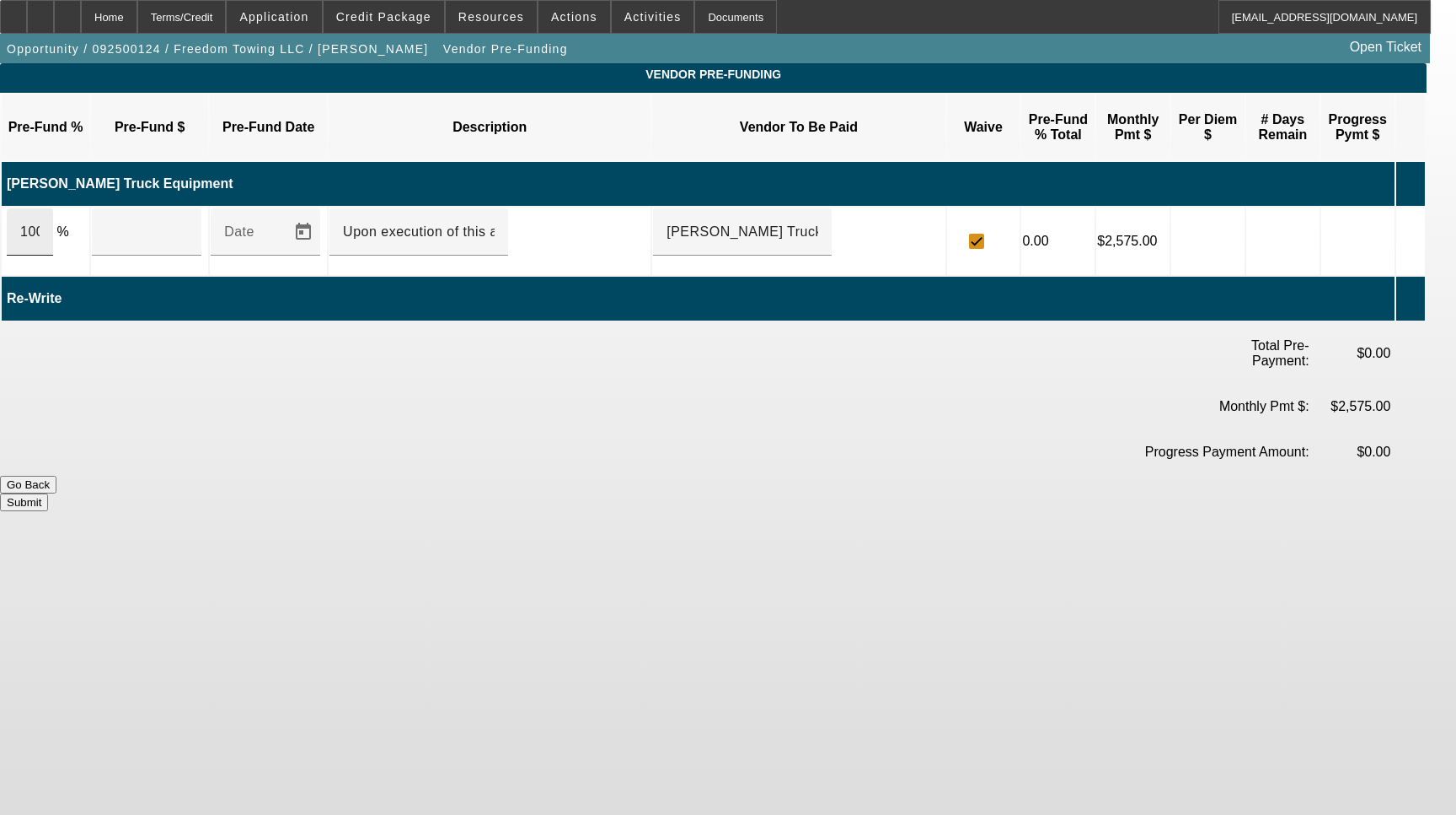
click at [53, 208] on div "100" at bounding box center [30, 231] width 47 height 47
type input "$48,417.50"
click at [48, 494] on button "Submit" at bounding box center [23, 502] width 48 height 18
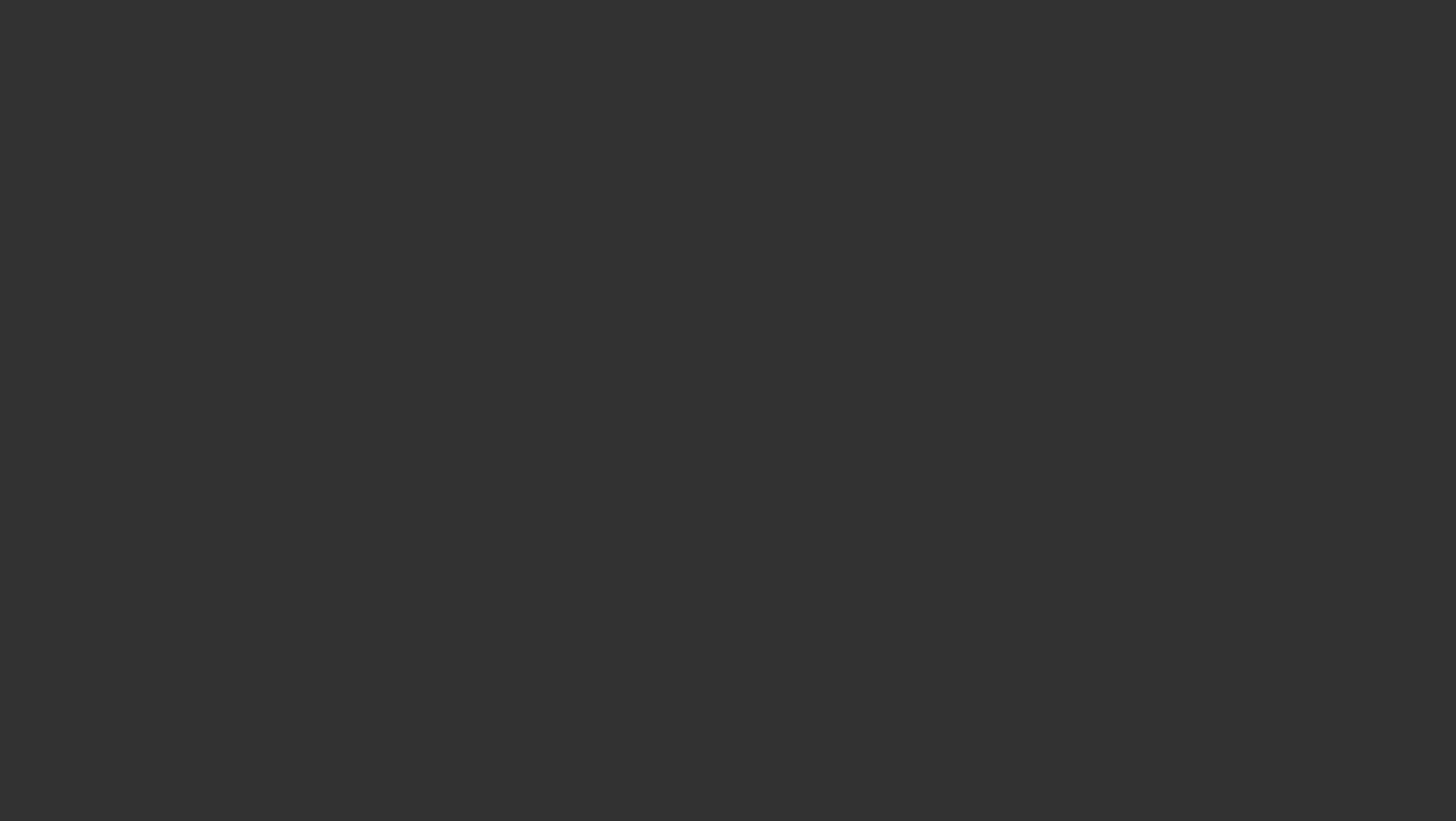
select select "3"
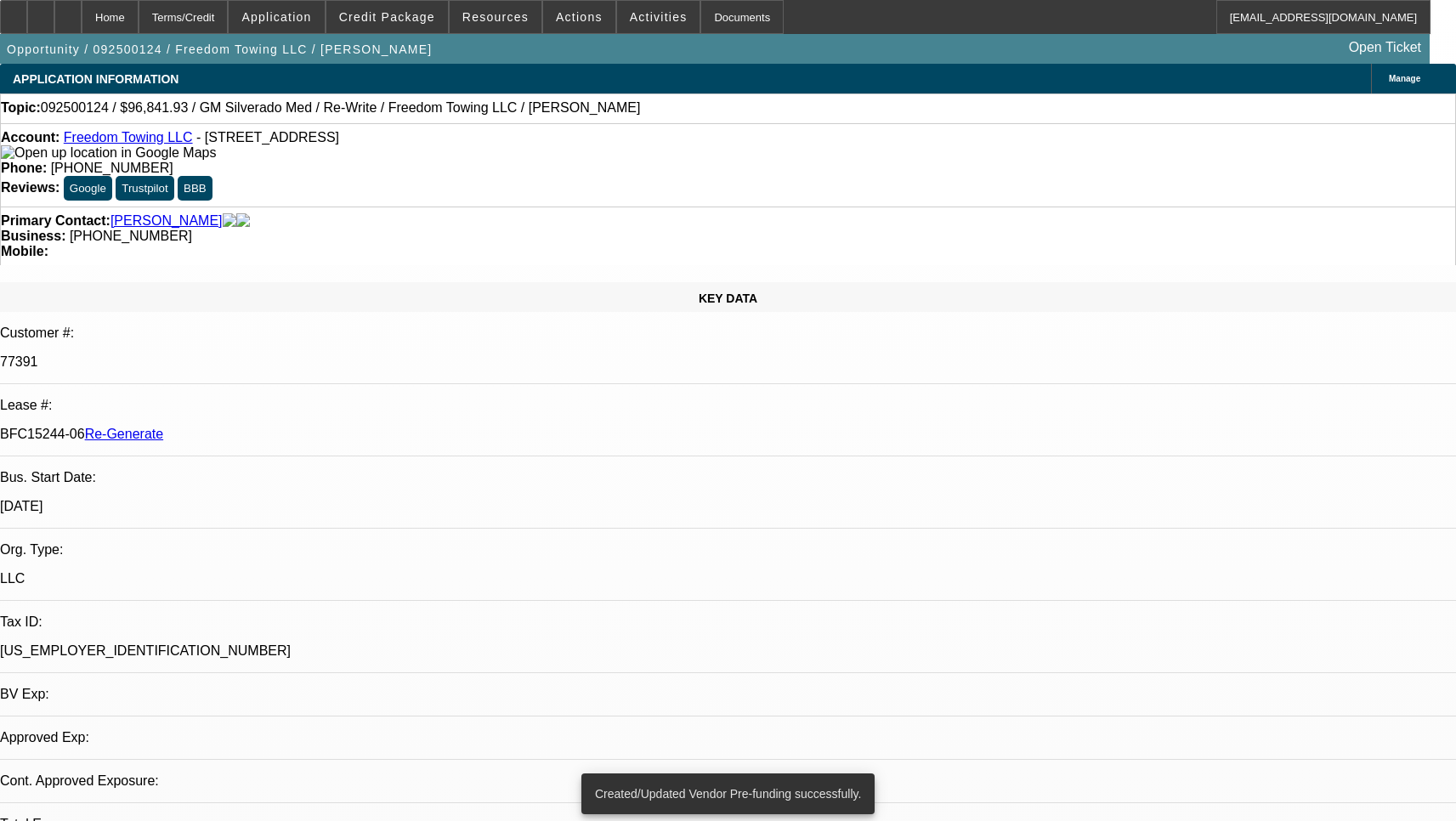
select select "0"
select select "2"
select select "0.1"
select select "4"
